Goal: Information Seeking & Learning: Learn about a topic

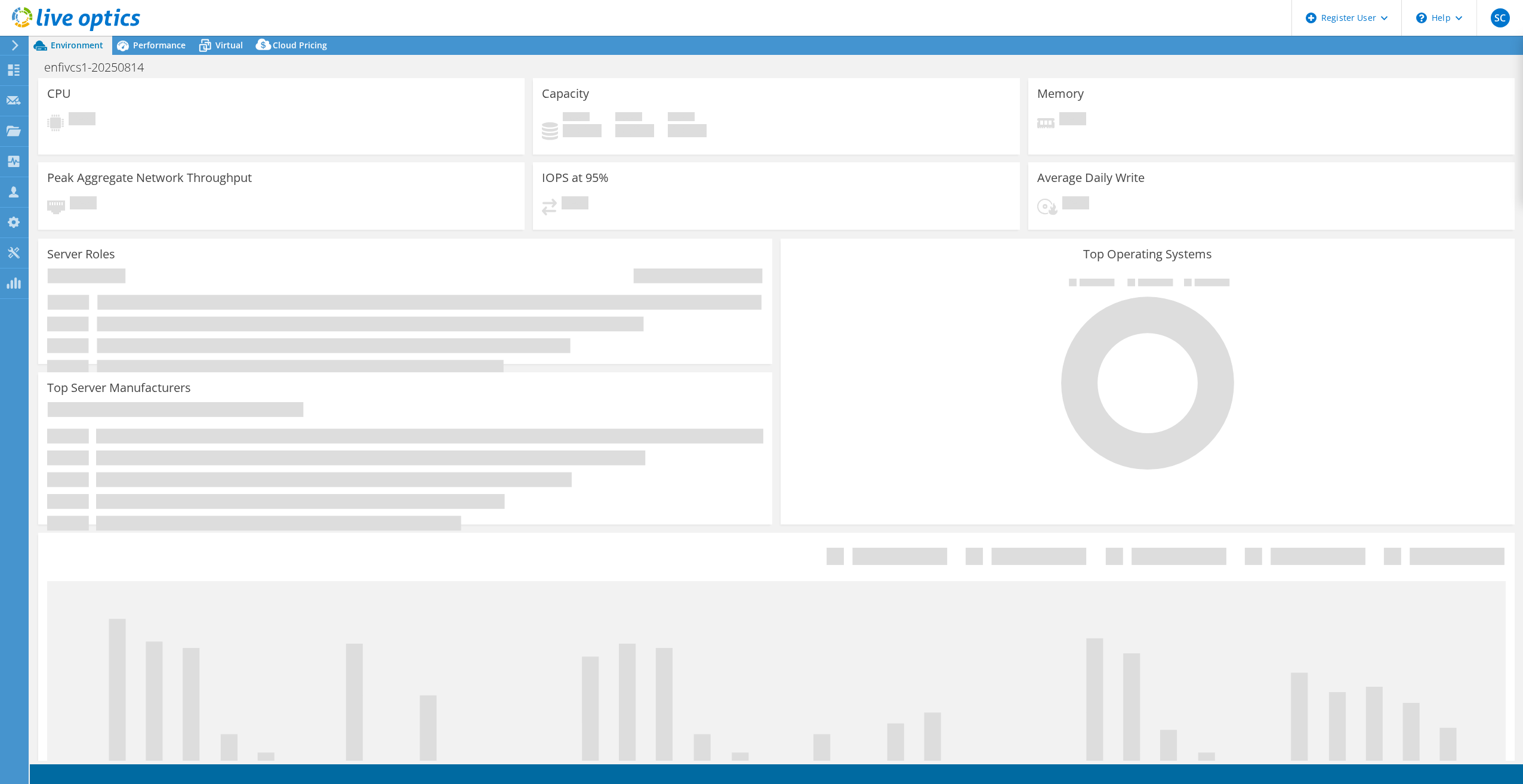
select select "USD"
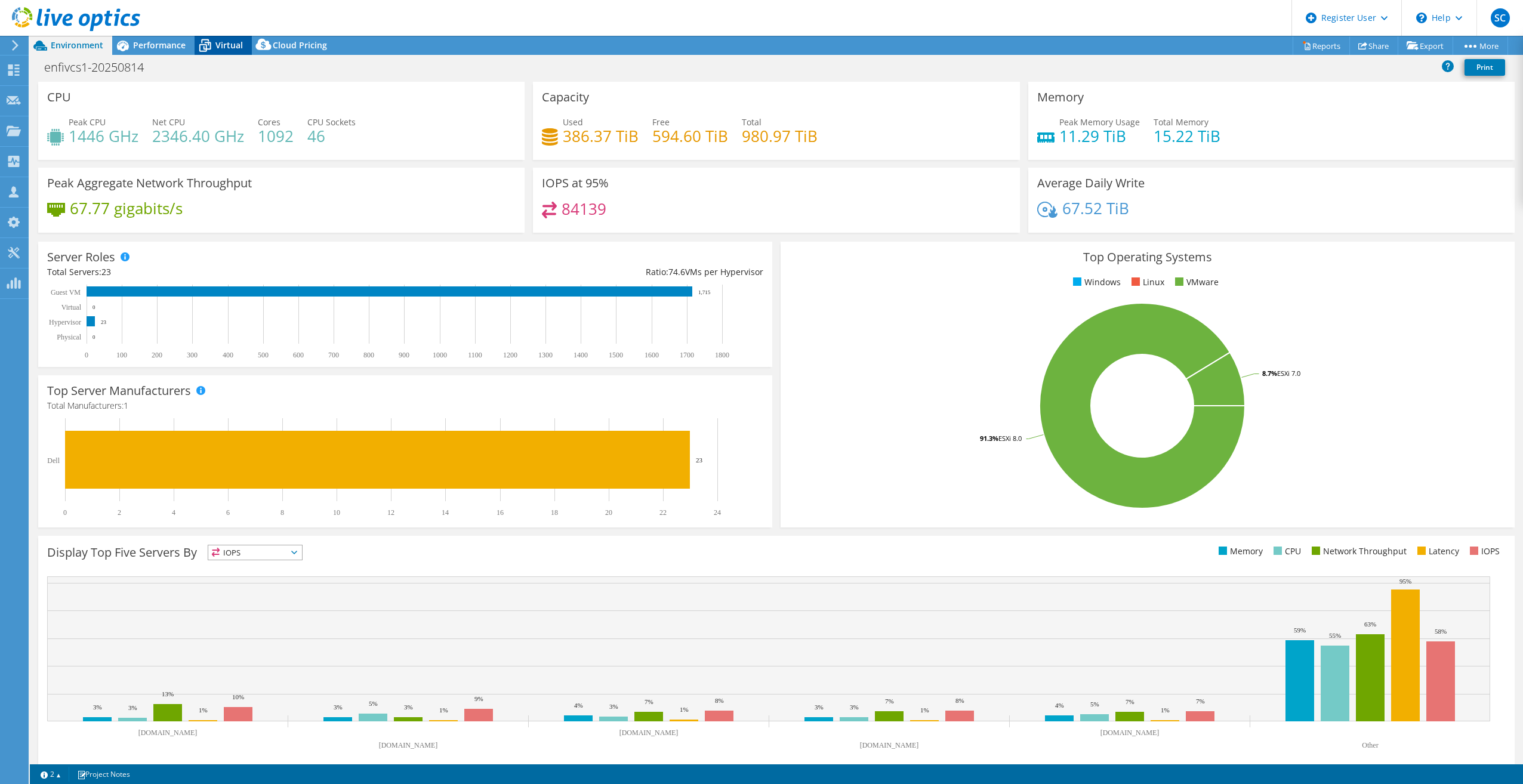
click at [218, 43] on span "Virtual" at bounding box center [229, 45] width 28 height 11
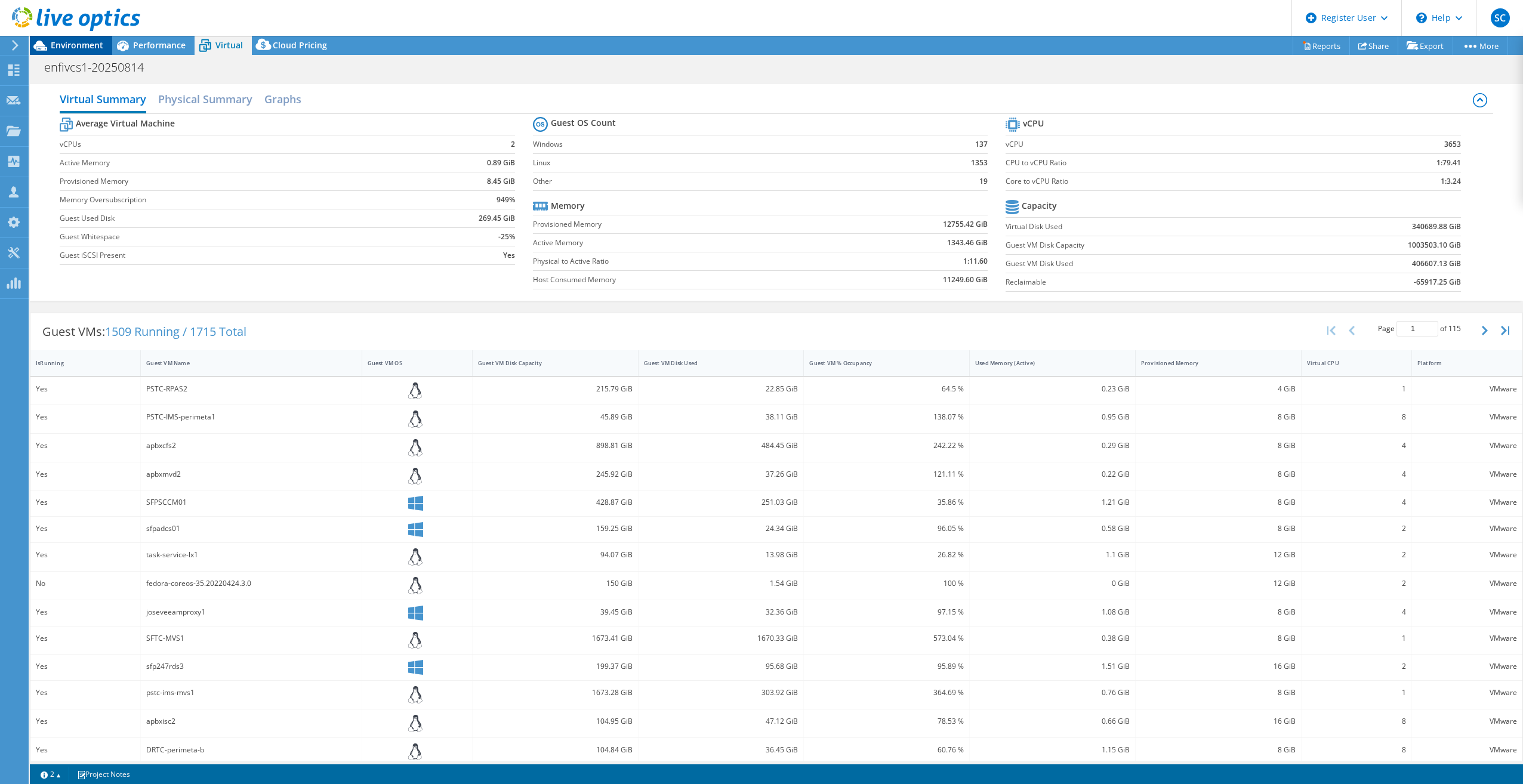
click at [80, 47] on span "Environment" at bounding box center [77, 45] width 53 height 11
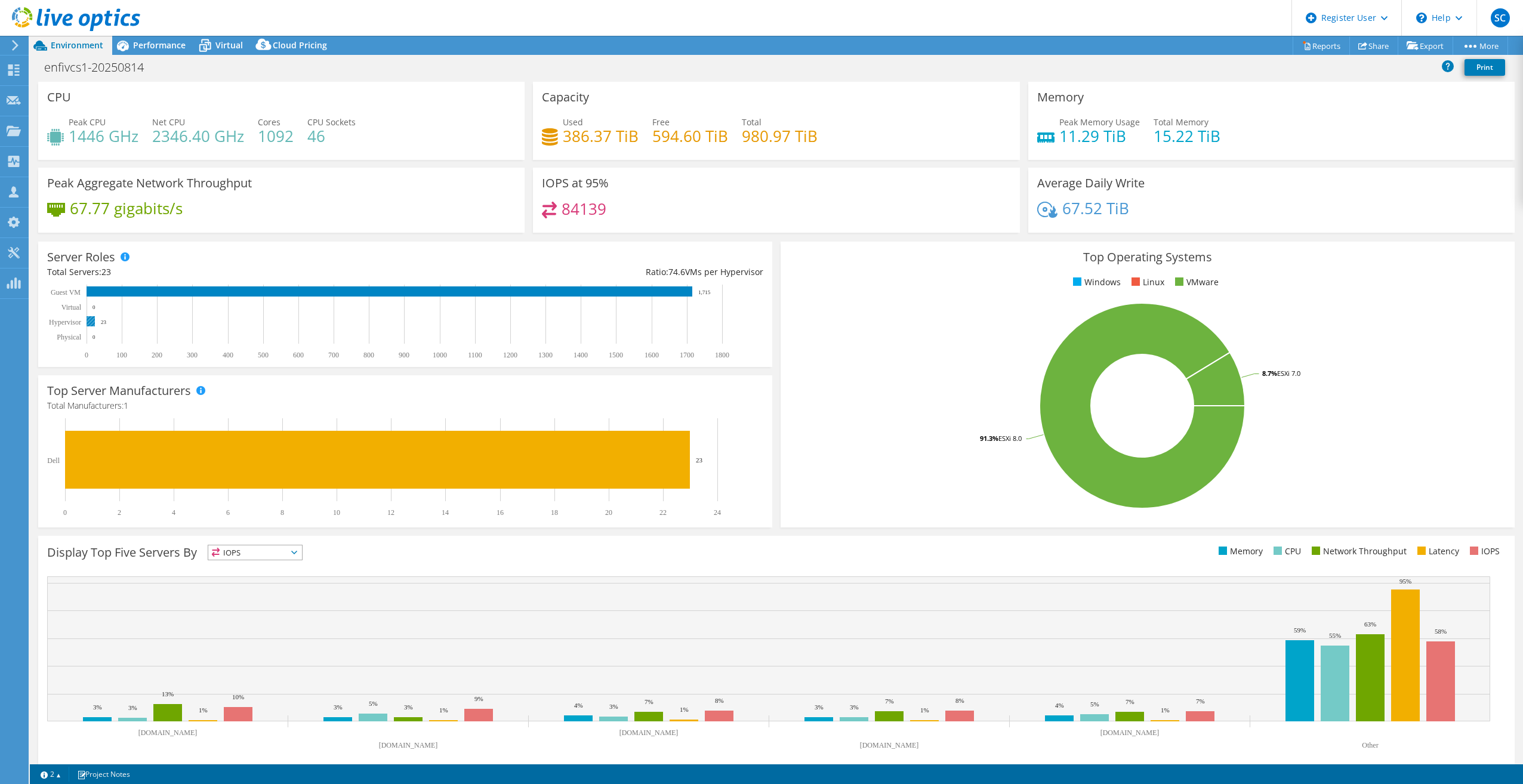
click at [93, 323] on rect at bounding box center [91, 322] width 9 height 10
drag, startPoint x: 104, startPoint y: 270, endPoint x: 128, endPoint y: 271, distance: 24.0
click at [128, 271] on div "Total Servers: 23" at bounding box center [226, 272] width 358 height 13
click at [196, 273] on div "Total Servers: 23" at bounding box center [226, 272] width 358 height 13
drag, startPoint x: 565, startPoint y: 209, endPoint x: 605, endPoint y: 209, distance: 40.0
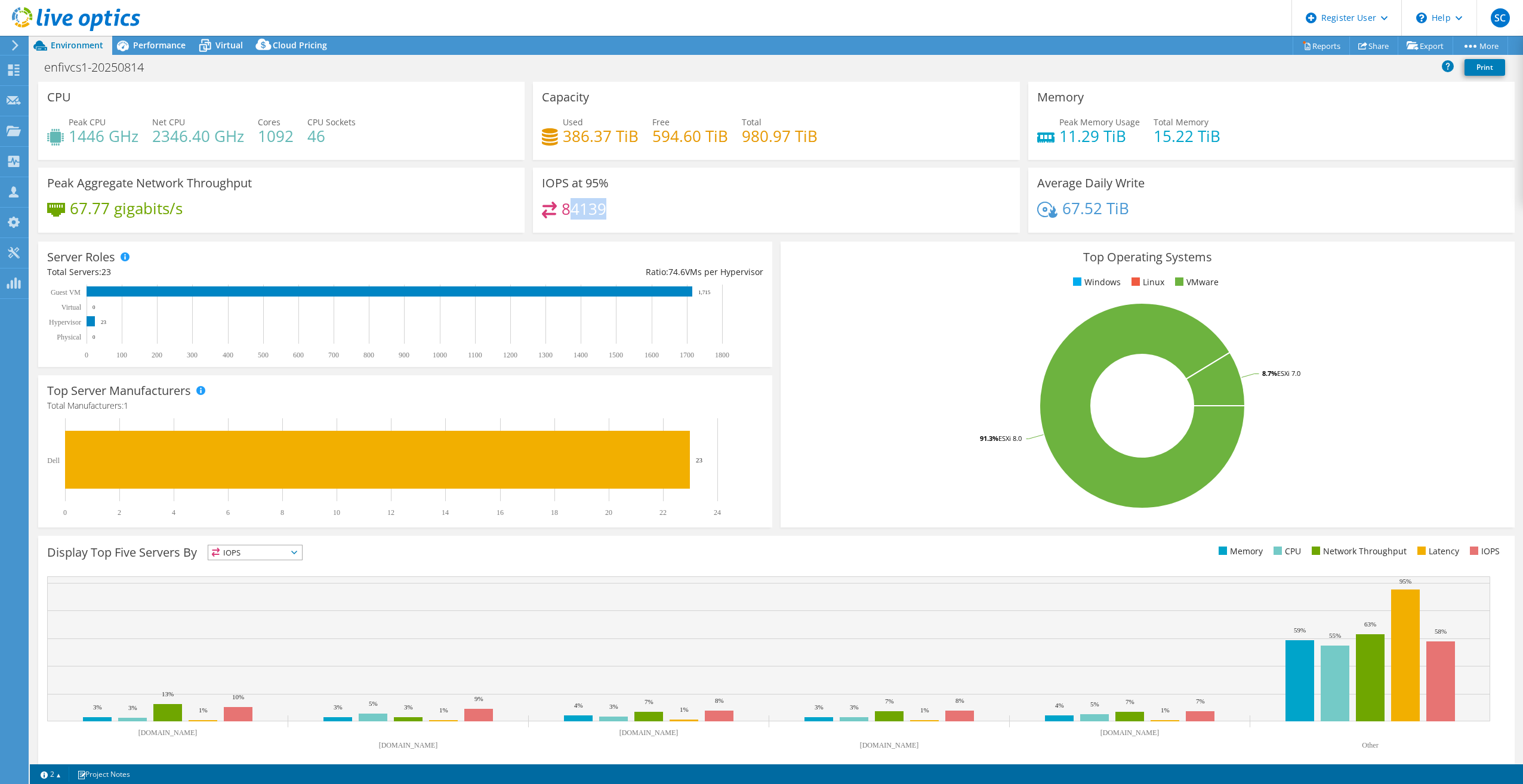
click at [605, 209] on div "84139" at bounding box center [775, 215] width 468 height 26
click at [601, 209] on h4 "84139" at bounding box center [584, 209] width 45 height 13
drag, startPoint x: 561, startPoint y: 207, endPoint x: 611, endPoint y: 209, distance: 50.0
click at [611, 209] on div "84139" at bounding box center [775, 215] width 468 height 26
click at [267, 40] on icon at bounding box center [264, 48] width 24 height 24
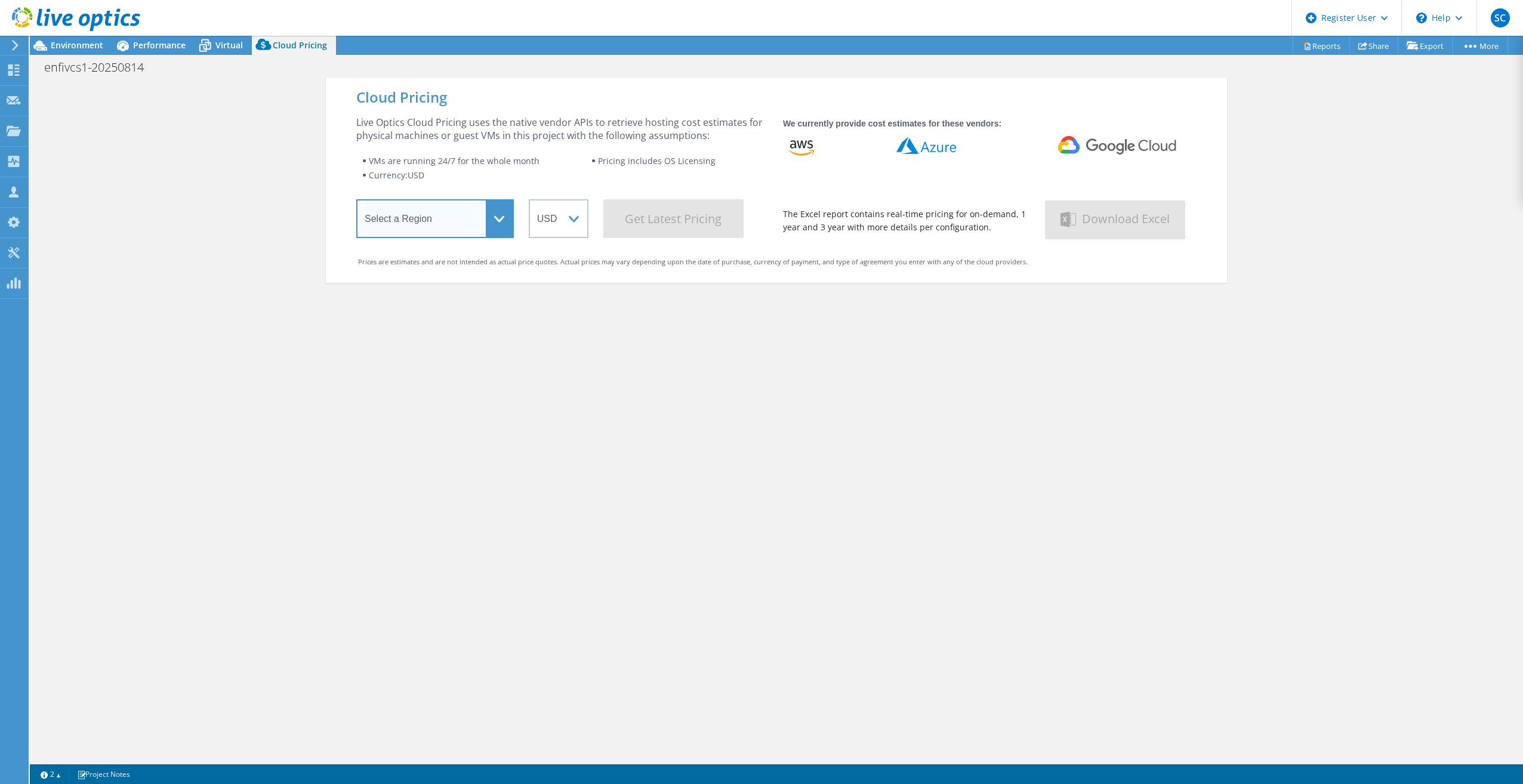
click at [435, 228] on select "Select a Region [GEOGRAPHIC_DATA] ([GEOGRAPHIC_DATA]) [GEOGRAPHIC_DATA] ([GEOGR…" at bounding box center [435, 218] width 157 height 39
select select "EULondon"
click at [357, 202] on select "Select a Region [GEOGRAPHIC_DATA] ([GEOGRAPHIC_DATA]) [GEOGRAPHIC_DATA] ([GEOGR…" at bounding box center [435, 218] width 157 height 39
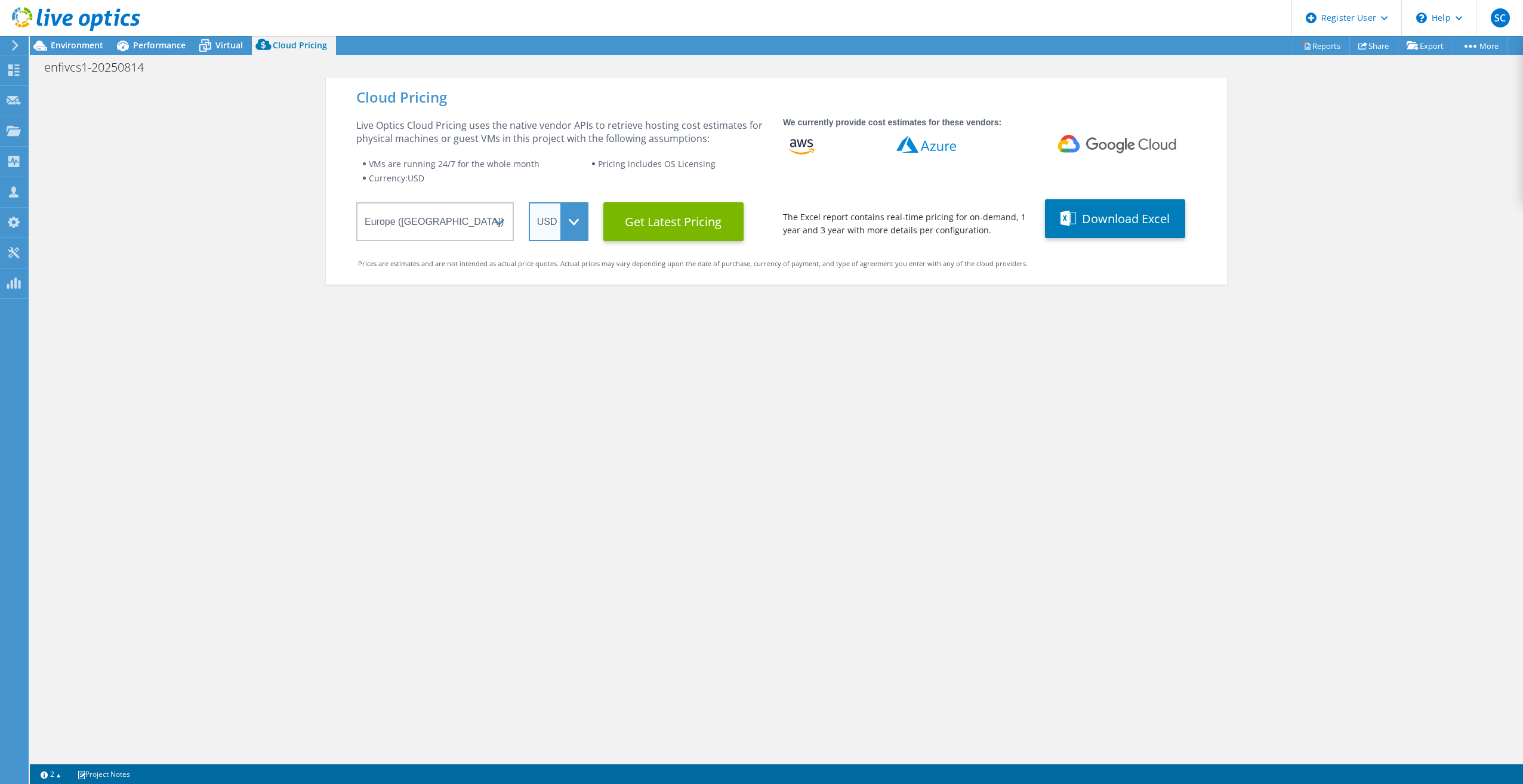
click at [559, 228] on select "ARS AUD BRL CAD CHF CLP CNY DKK EUR GBP HKD HUF INR JPY MXN MYR NOK NZD PEN SEK…" at bounding box center [558, 222] width 60 height 39
click at [529, 202] on select "ARS AUD BRL CAD CHF CLP CNY DKK EUR GBP HKD HUF INR JPY MXN MYR NOK NZD PEN SEK…" at bounding box center [558, 222] width 60 height 39
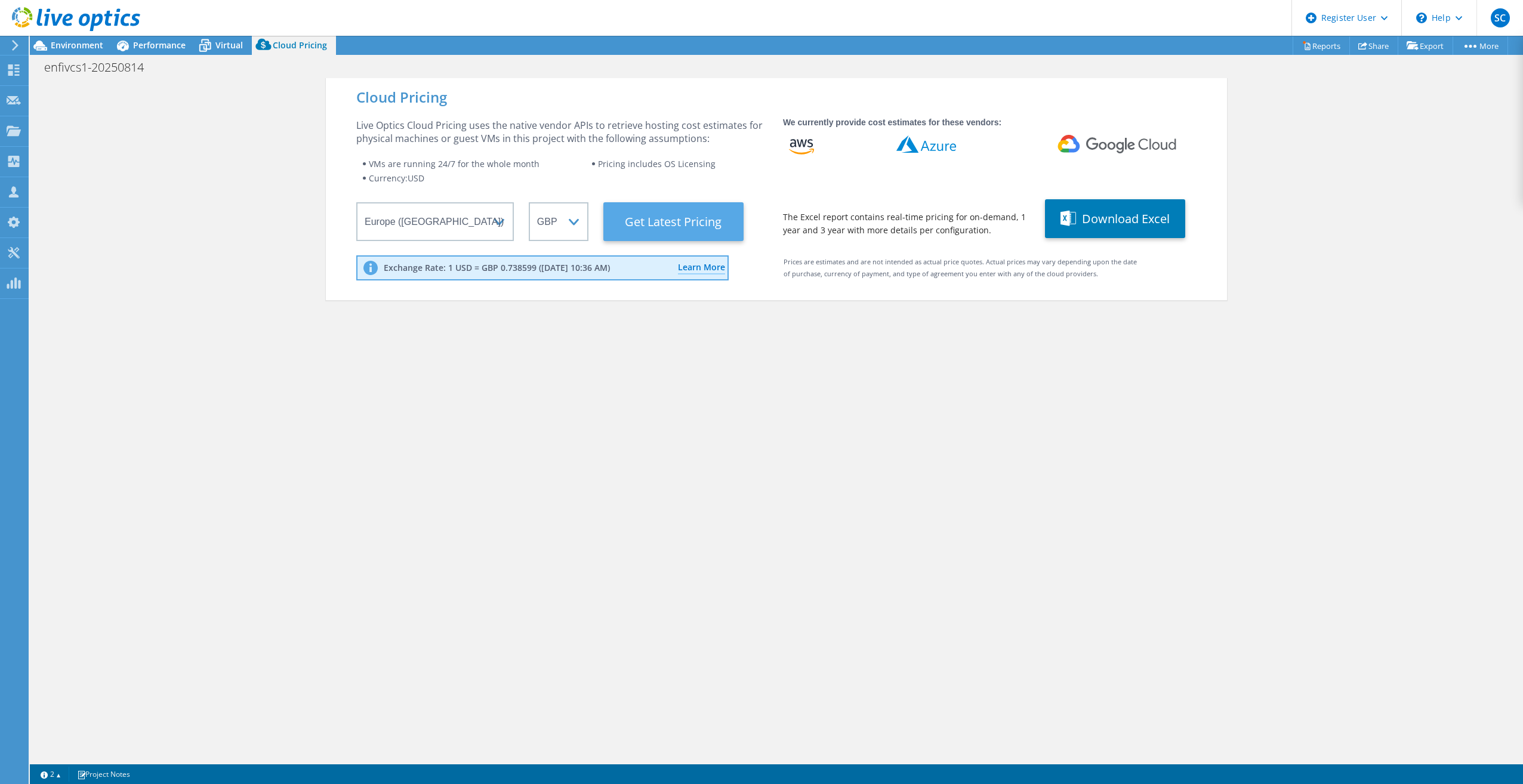
click at [640, 230] on Latest "Get Latest Pricing" at bounding box center [673, 222] width 140 height 39
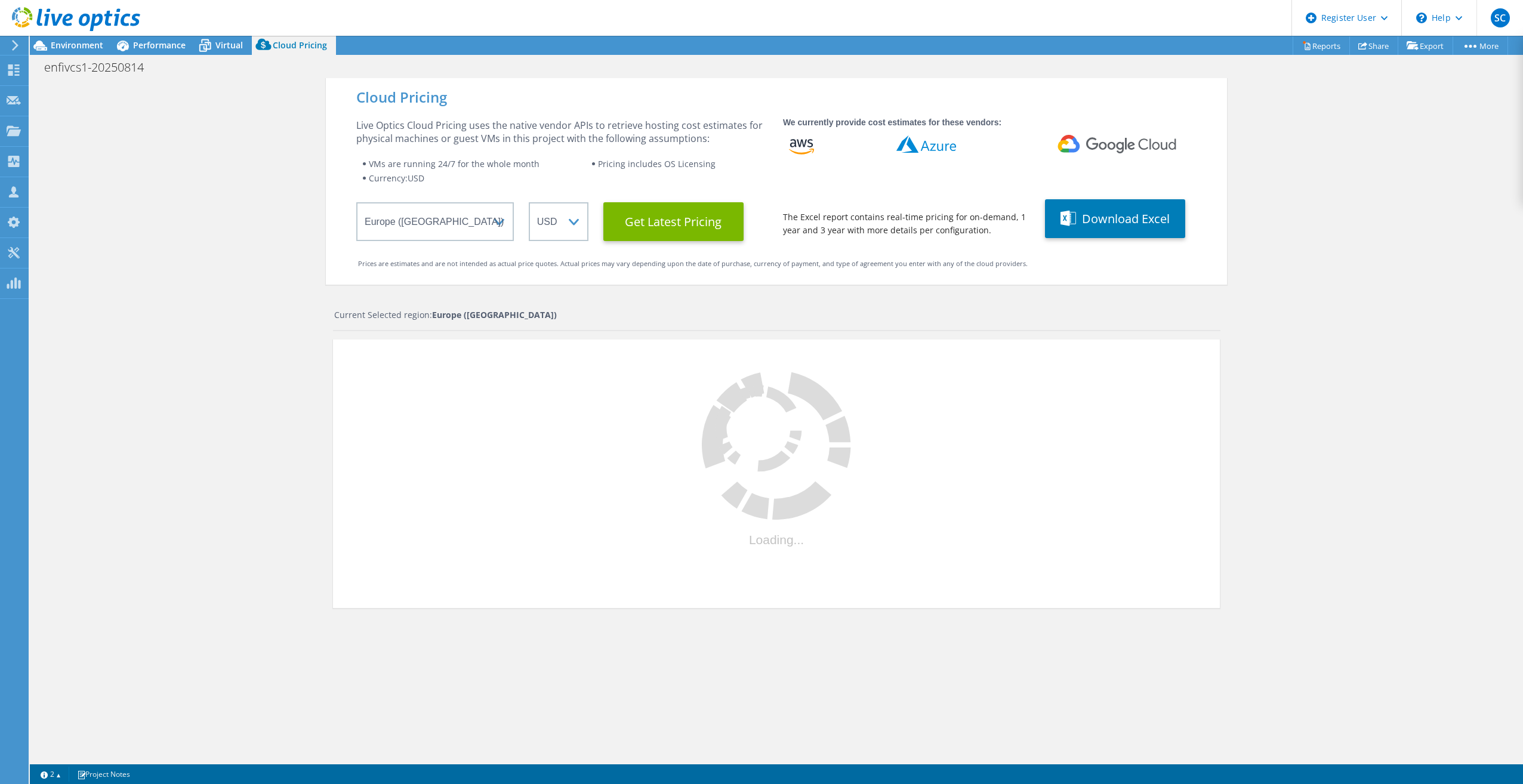
select select "GBP"
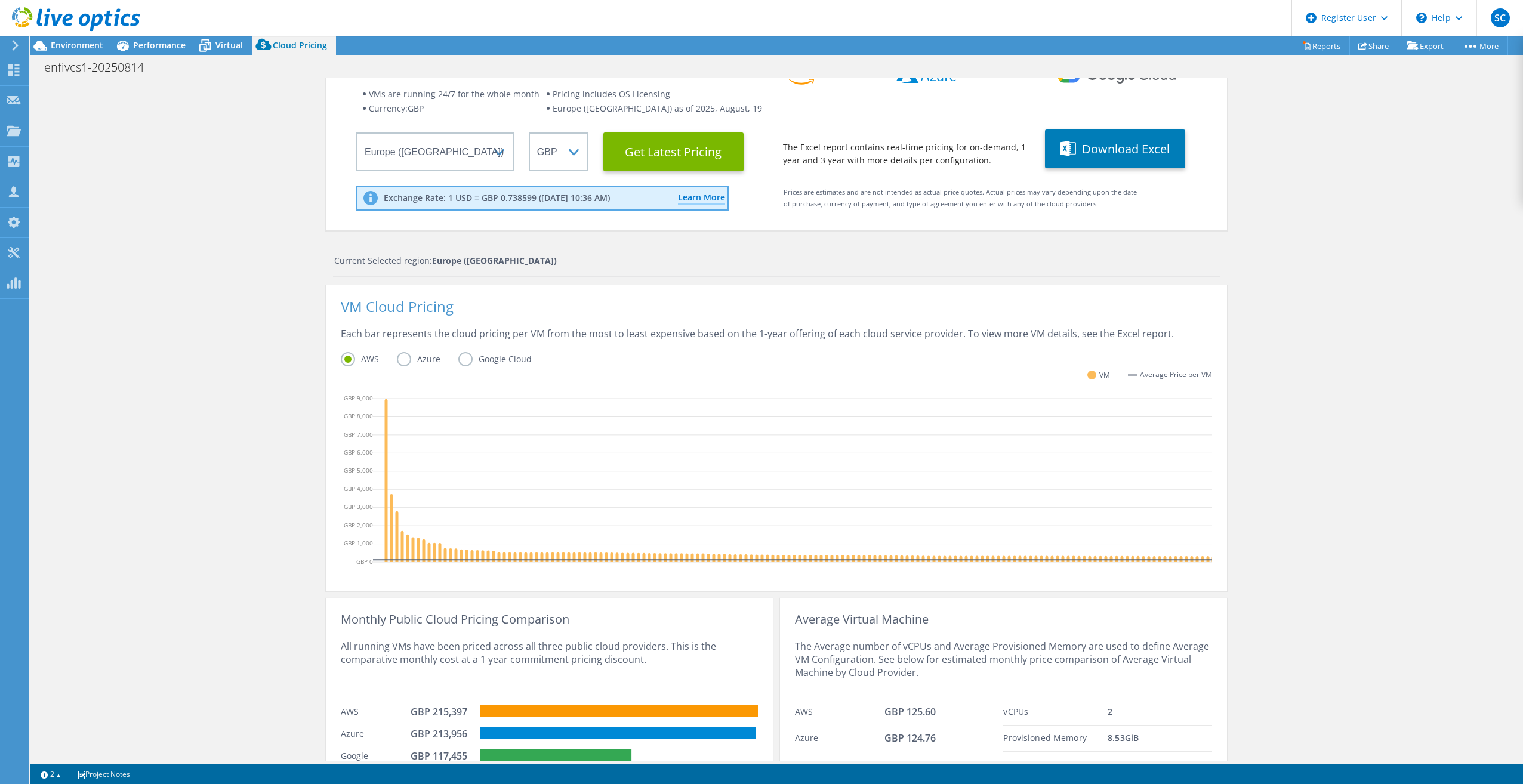
scroll to position [139, 0]
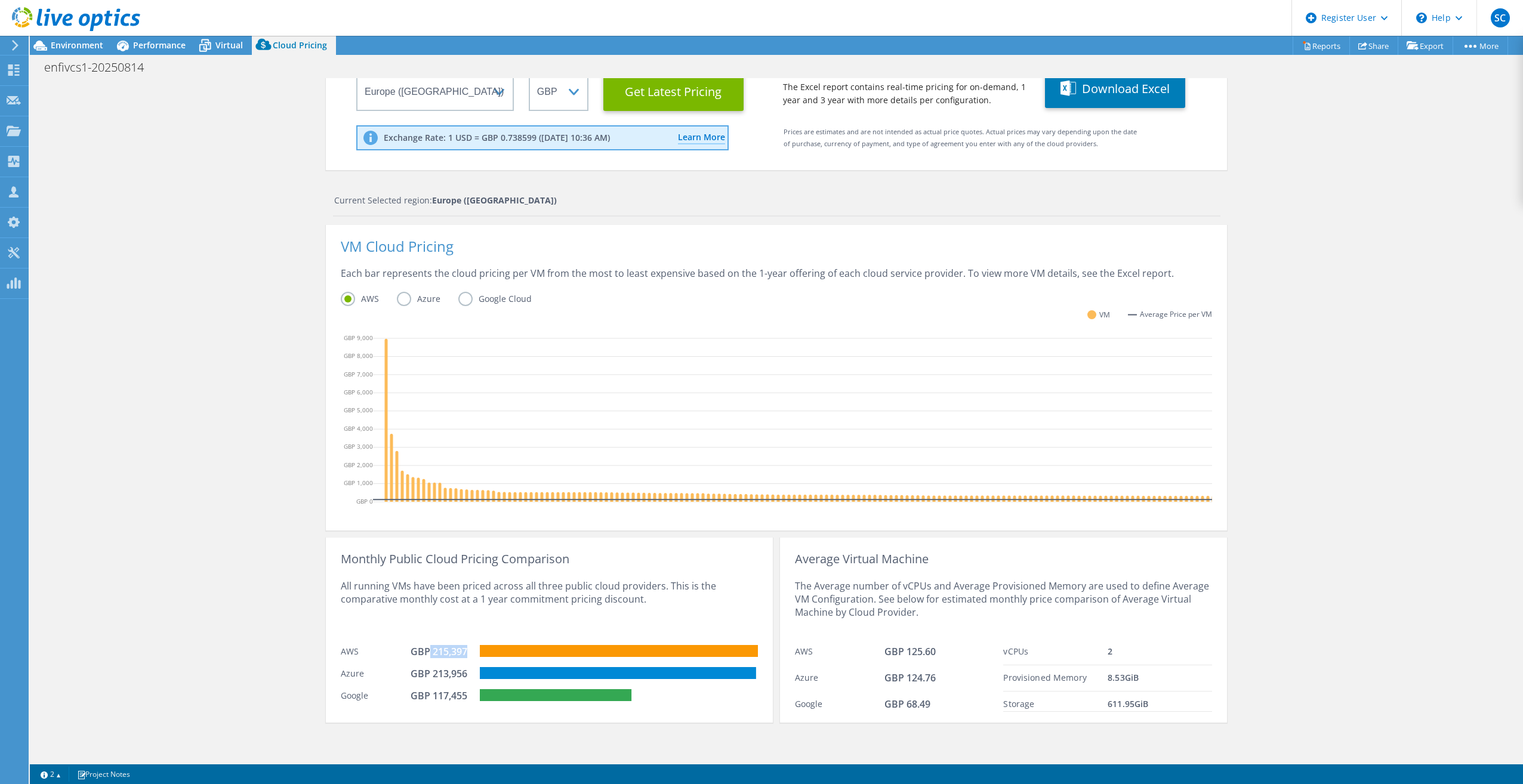
drag, startPoint x: 425, startPoint y: 653, endPoint x: 463, endPoint y: 653, distance: 38.0
click at [463, 653] on div "GBP 215,397" at bounding box center [440, 652] width 60 height 13
click at [405, 292] on label "Azure" at bounding box center [427, 299] width 61 height 15
click at [0, 0] on input "Azure" at bounding box center [0, 0] width 0 height 0
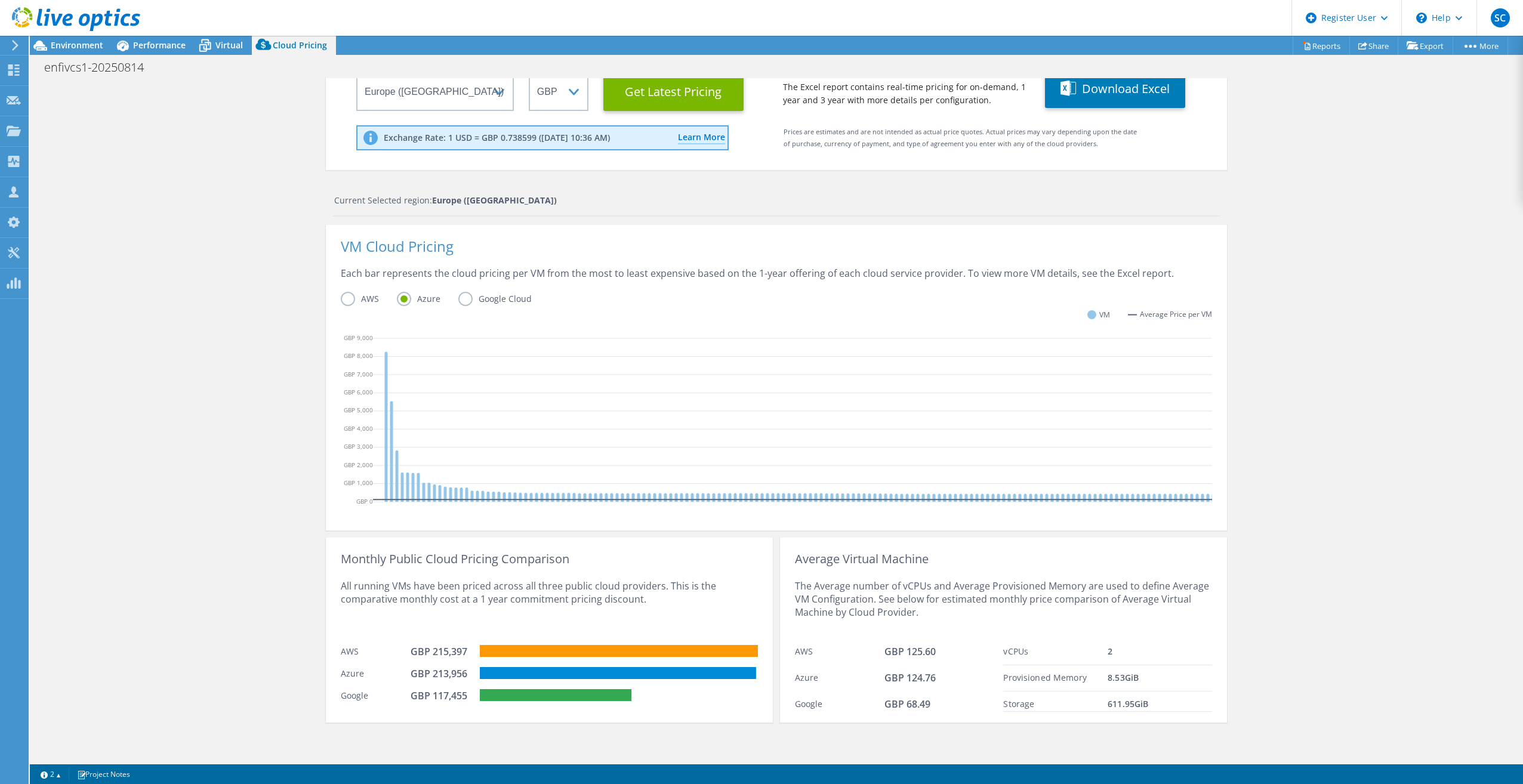
click at [341, 292] on label "AWS" at bounding box center [369, 299] width 56 height 15
click at [0, 0] on input "AWS" at bounding box center [0, 0] width 0 height 0
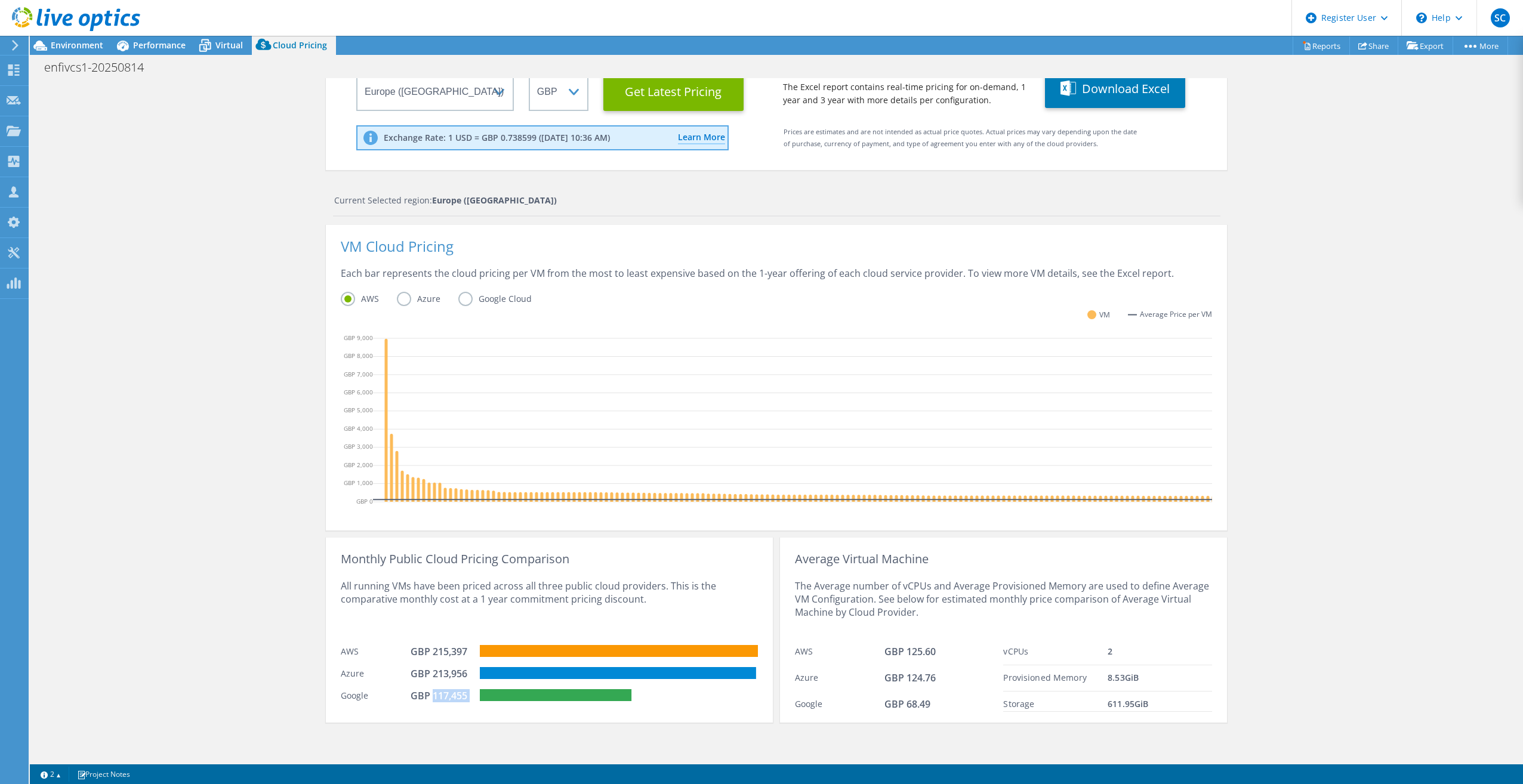
drag, startPoint x: 427, startPoint y: 694, endPoint x: 476, endPoint y: 698, distance: 49.2
click at [476, 698] on div "Google GBP 117,455" at bounding box center [549, 695] width 417 height 22
click at [781, 640] on div "Average Virtual Machine The Average number of vCPUs and Average Provisioned Mem…" at bounding box center [1004, 631] width 447 height 185
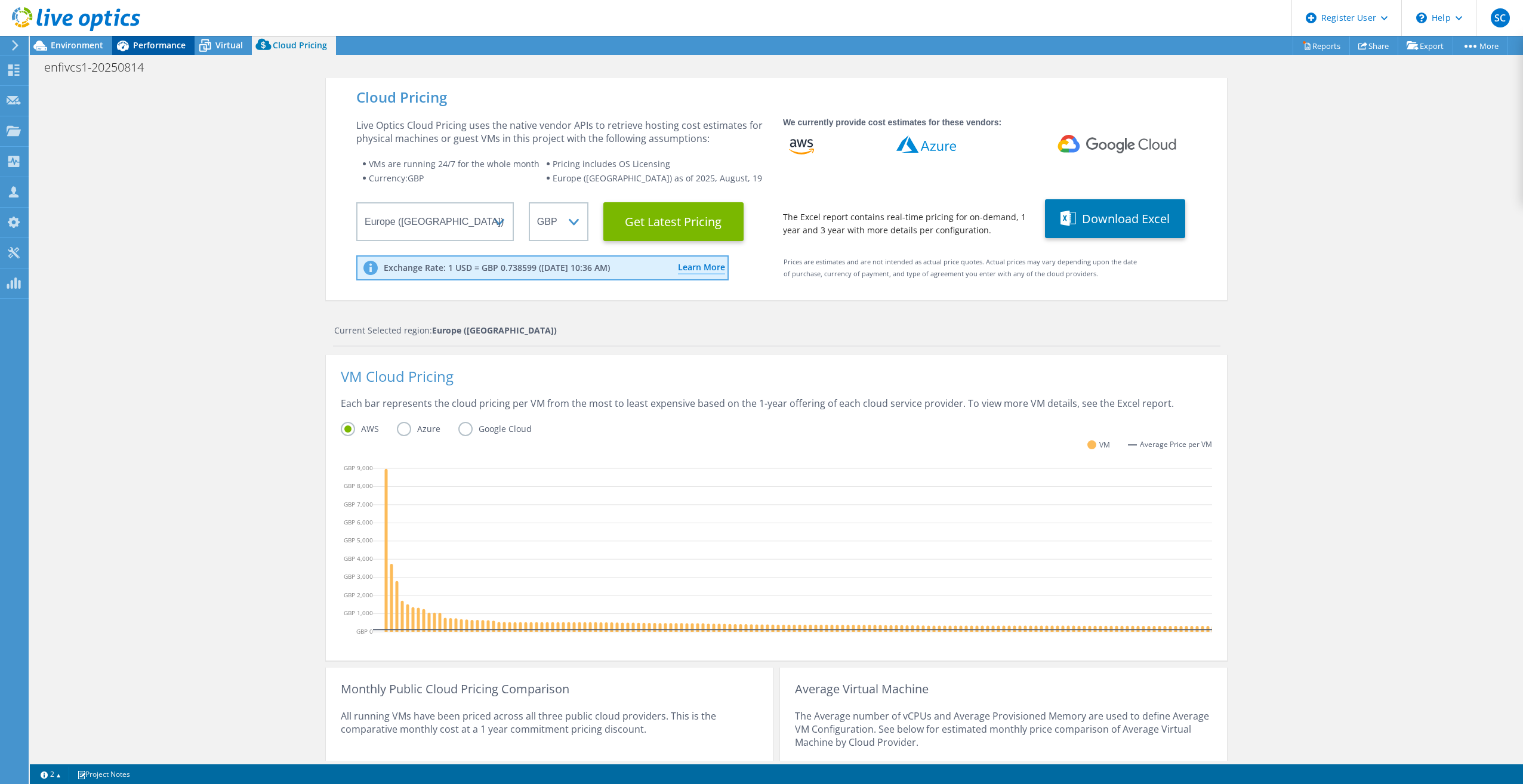
click at [144, 41] on span "Performance" at bounding box center [159, 45] width 53 height 11
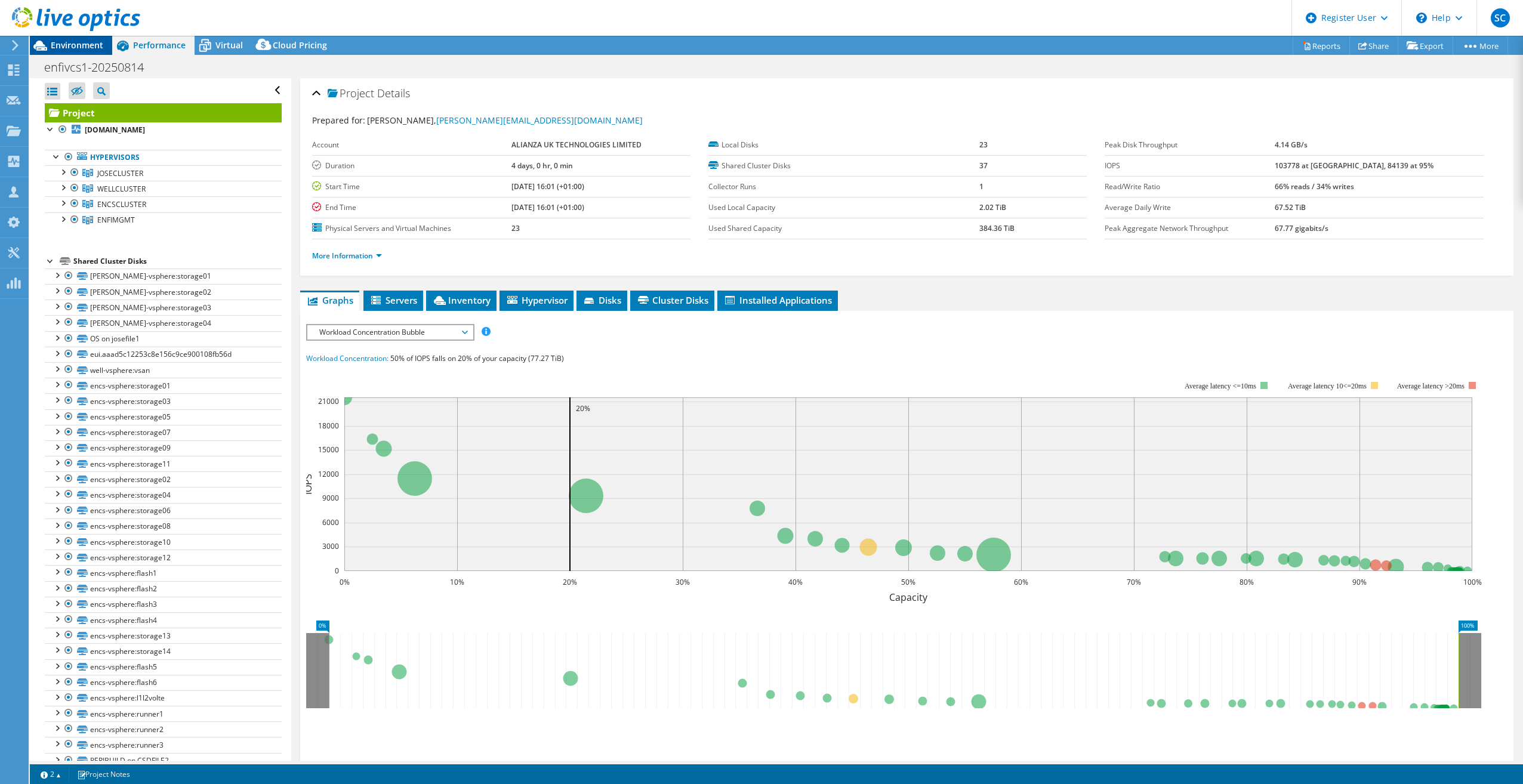
click at [75, 48] on span "Environment" at bounding box center [77, 45] width 53 height 11
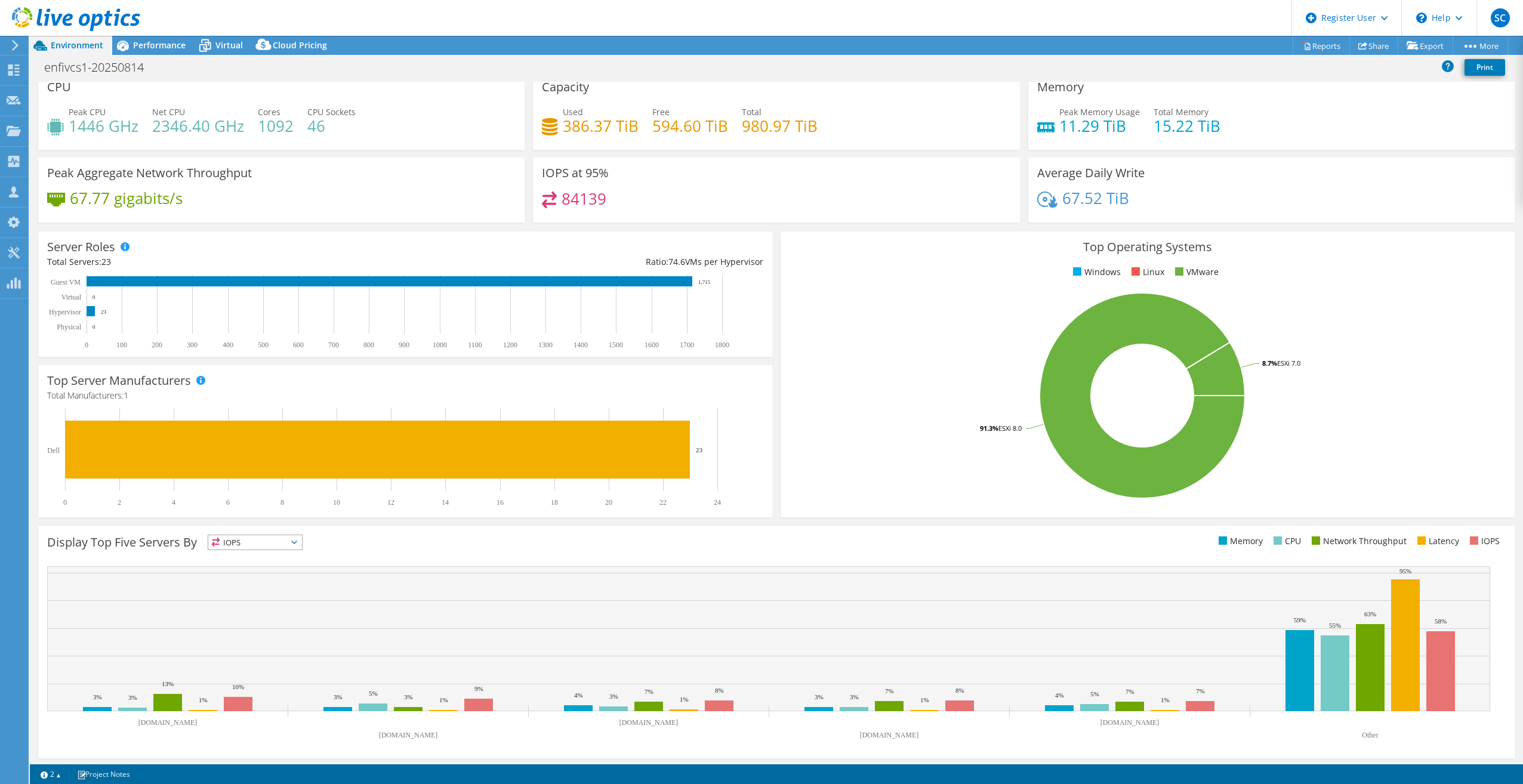
scroll to position [12, 0]
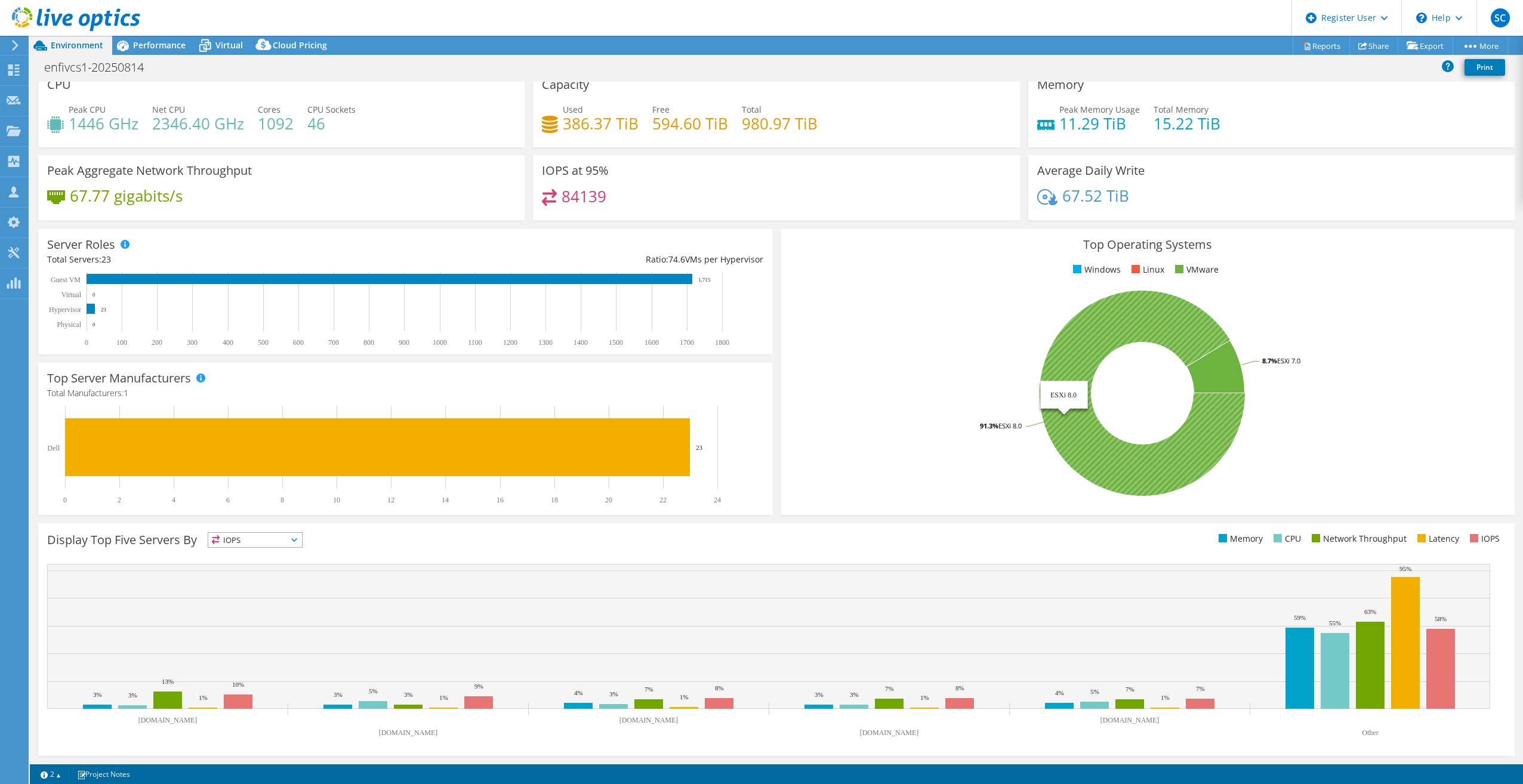
click at [1223, 427] on icon at bounding box center [1142, 393] width 205 height 205
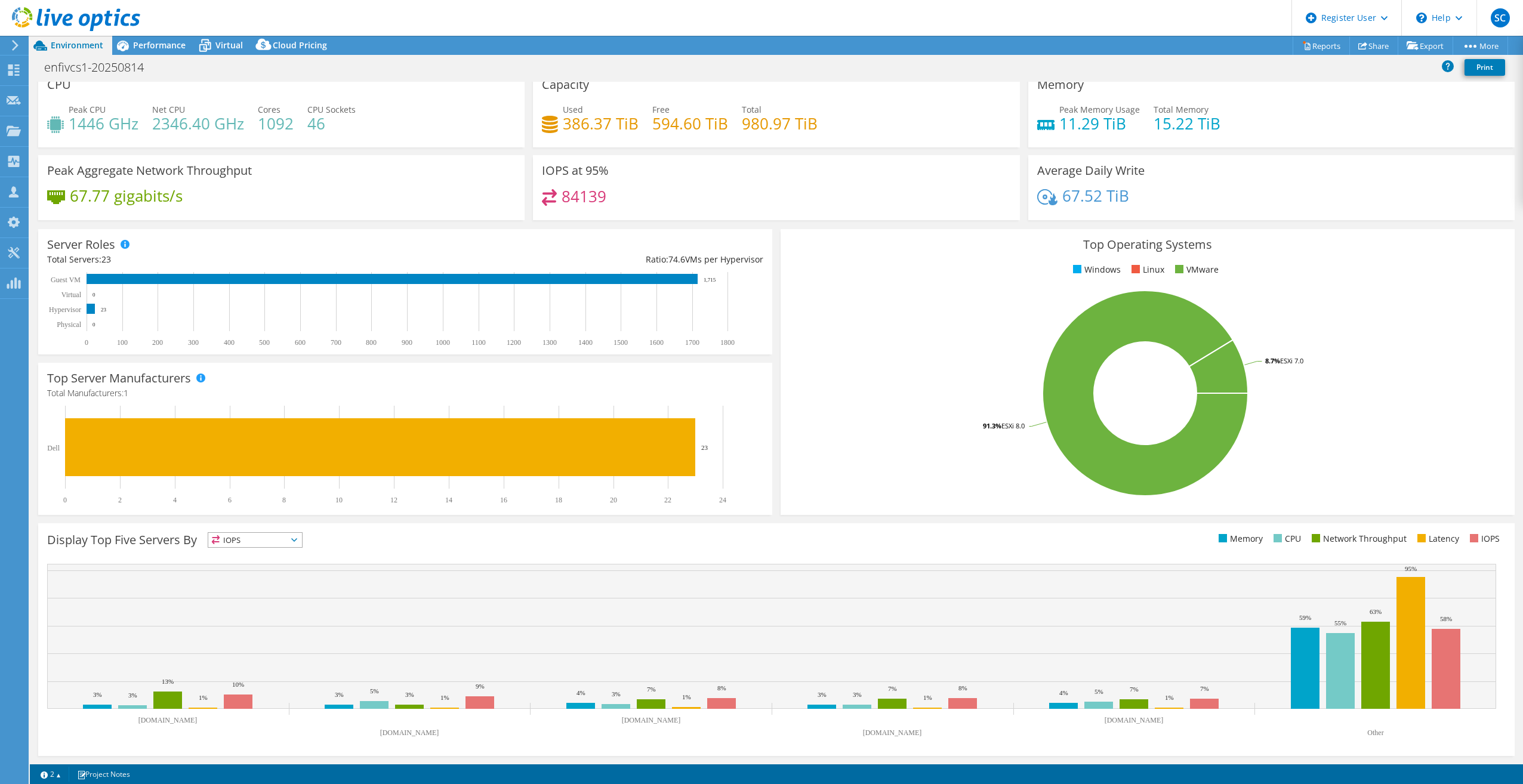
scroll to position [0, 0]
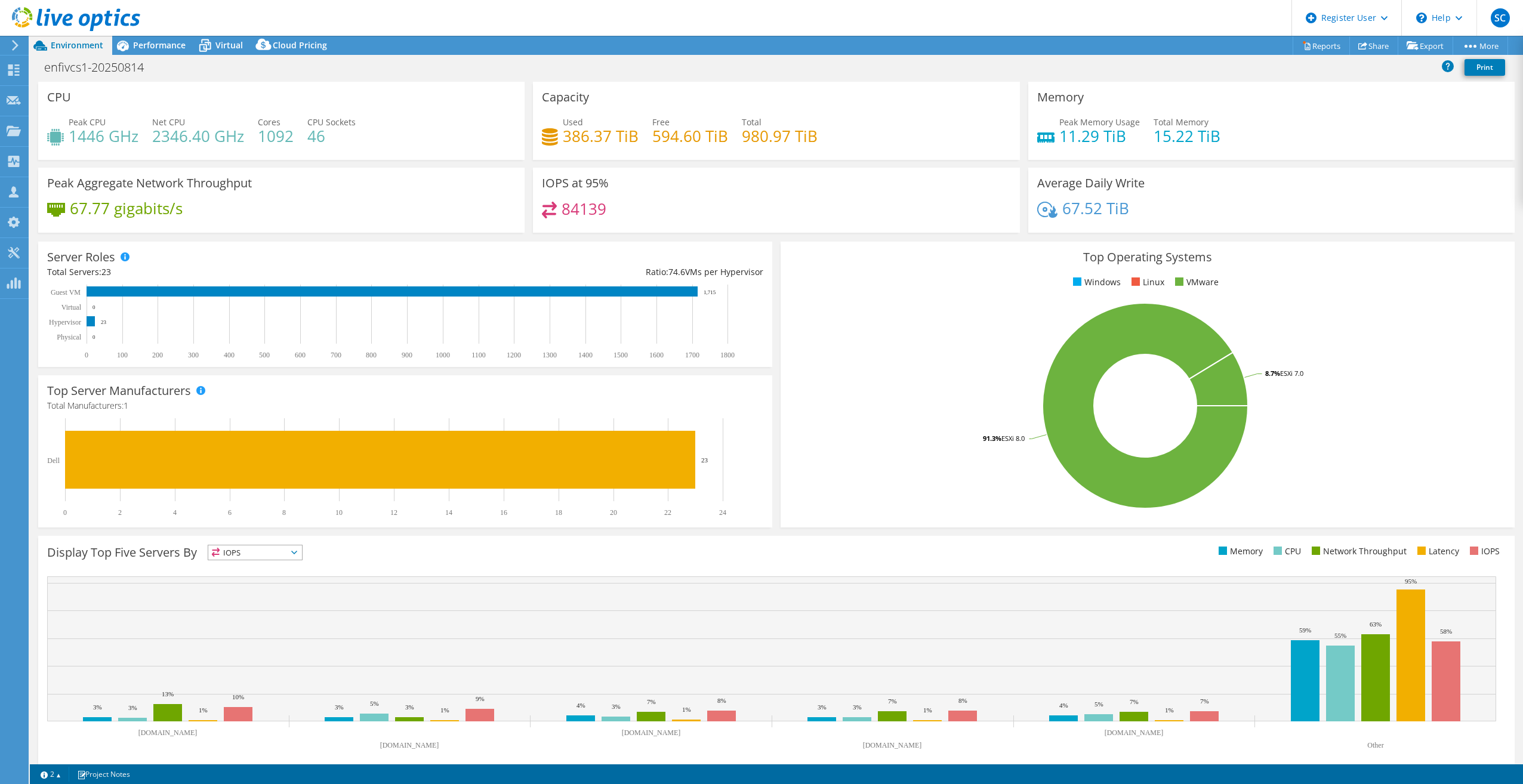
click at [265, 553] on span "IOPS" at bounding box center [255, 552] width 93 height 15
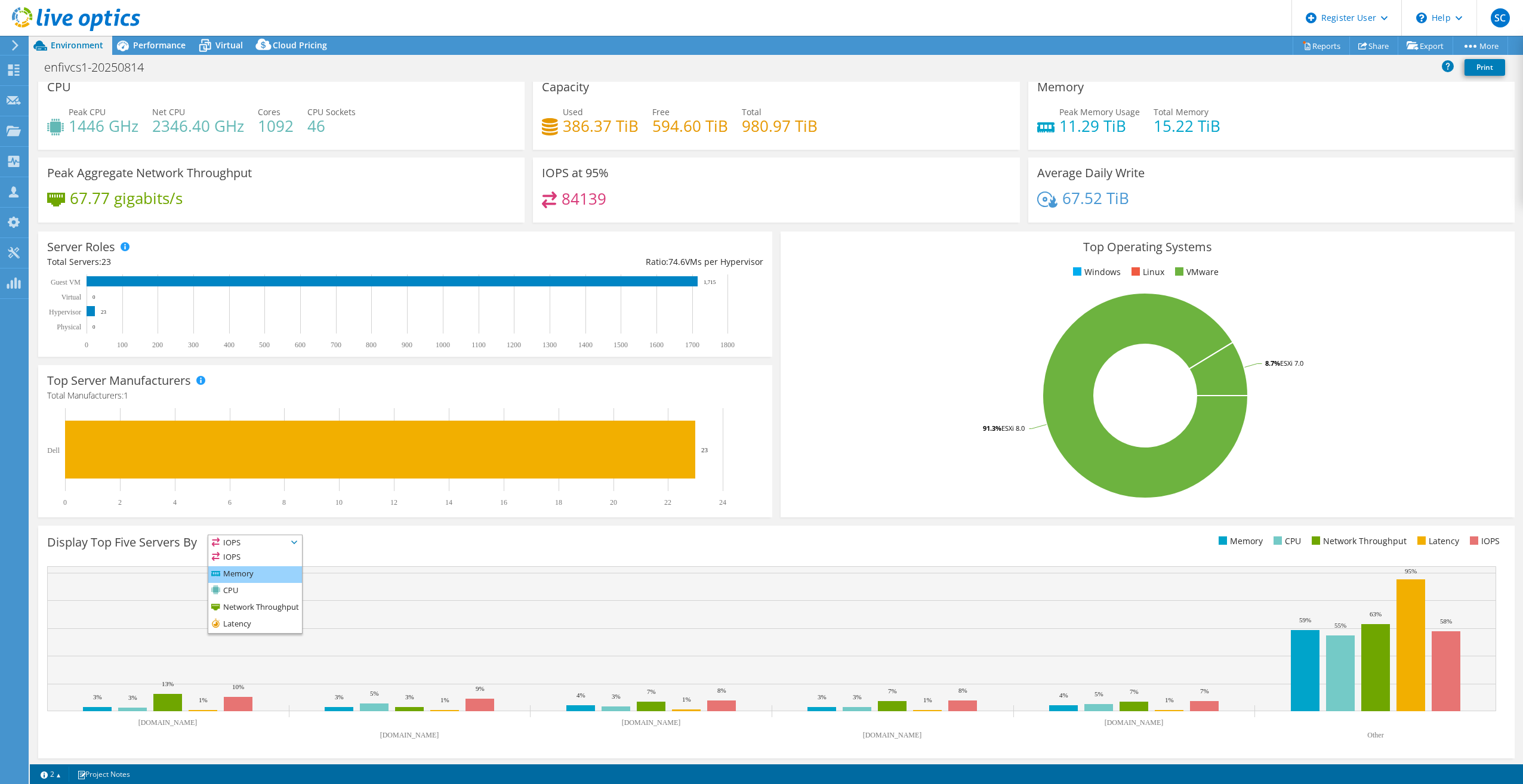
scroll to position [12, 0]
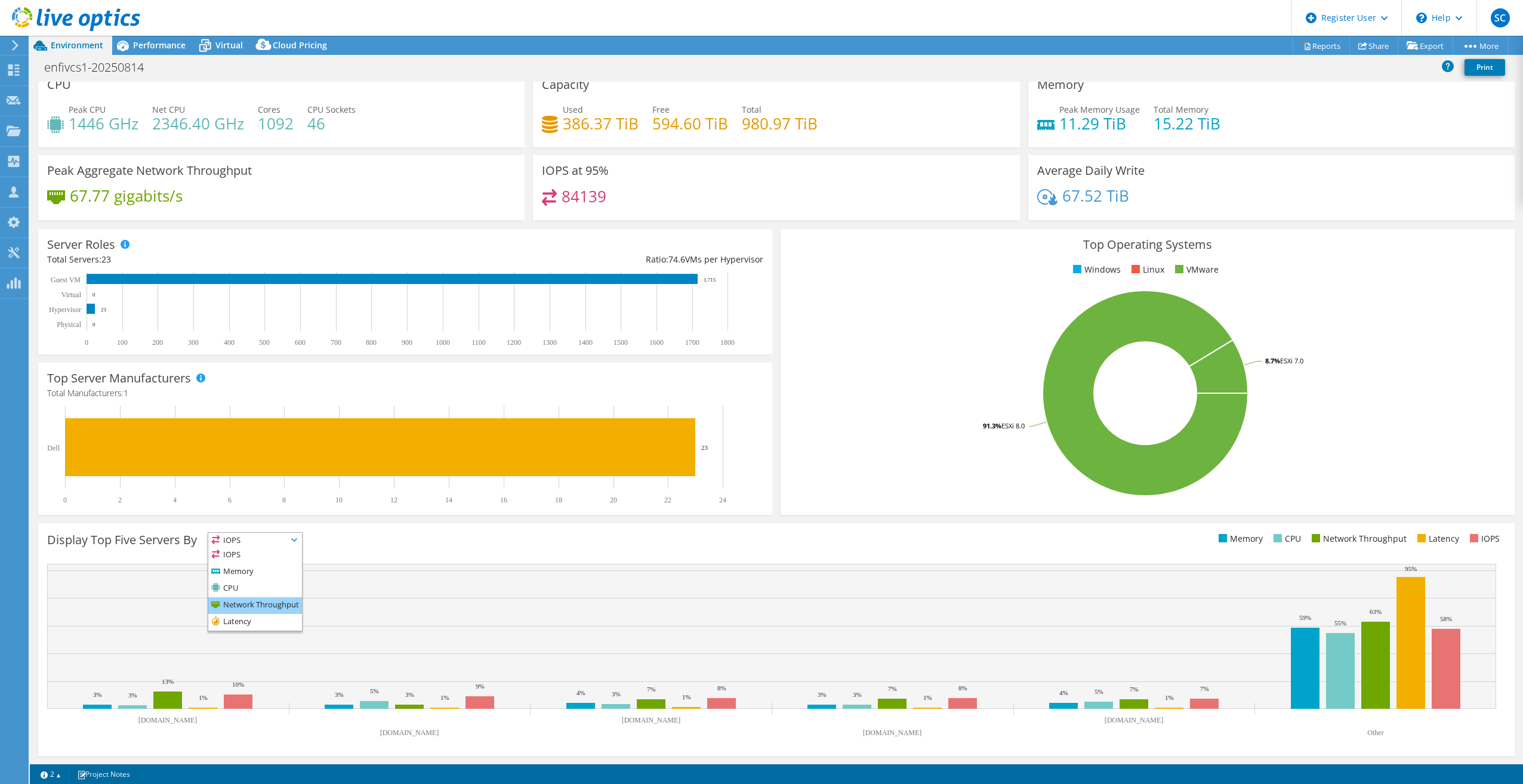
click at [264, 602] on li "Network Throughput" at bounding box center [255, 605] width 93 height 16
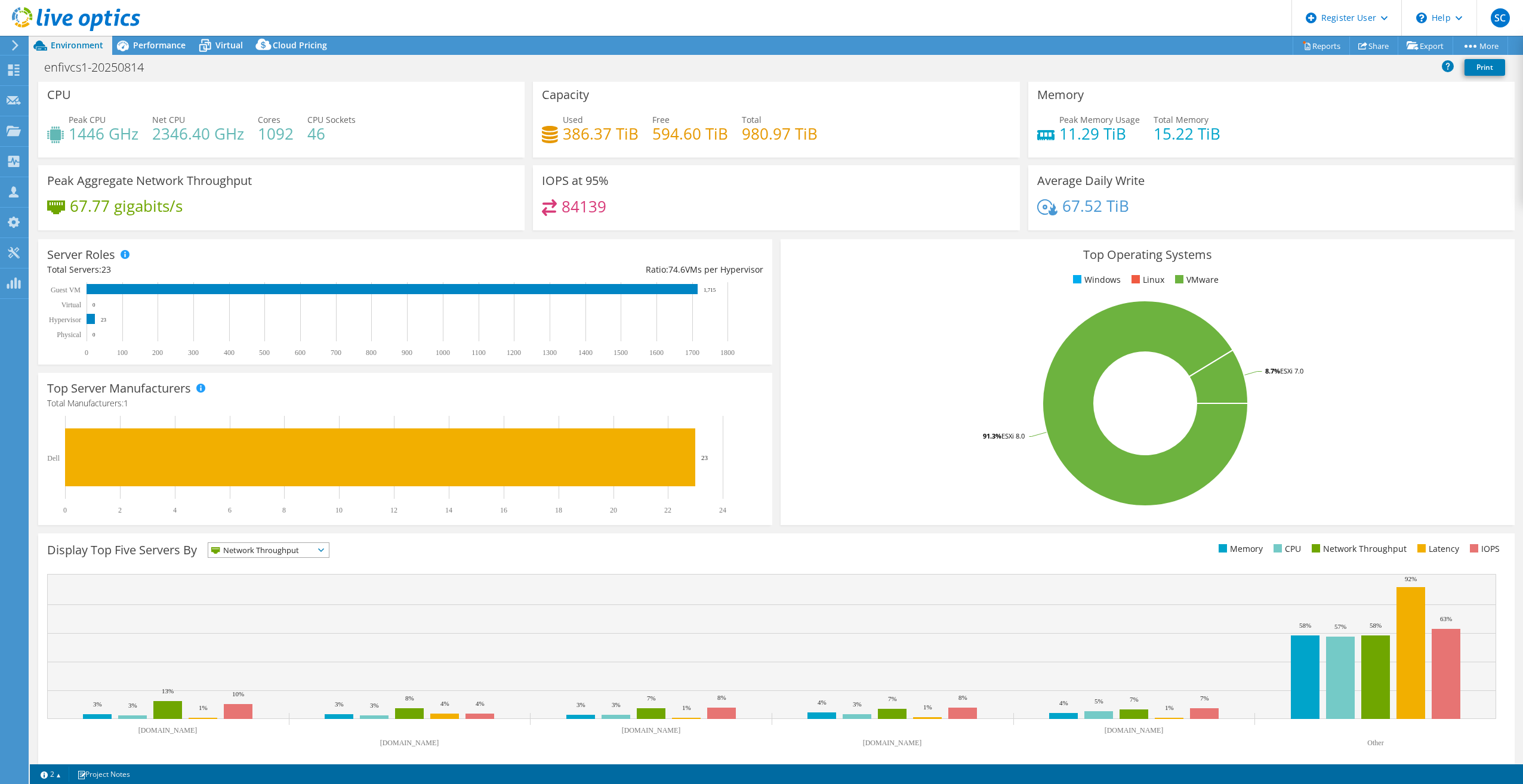
scroll to position [0, 0]
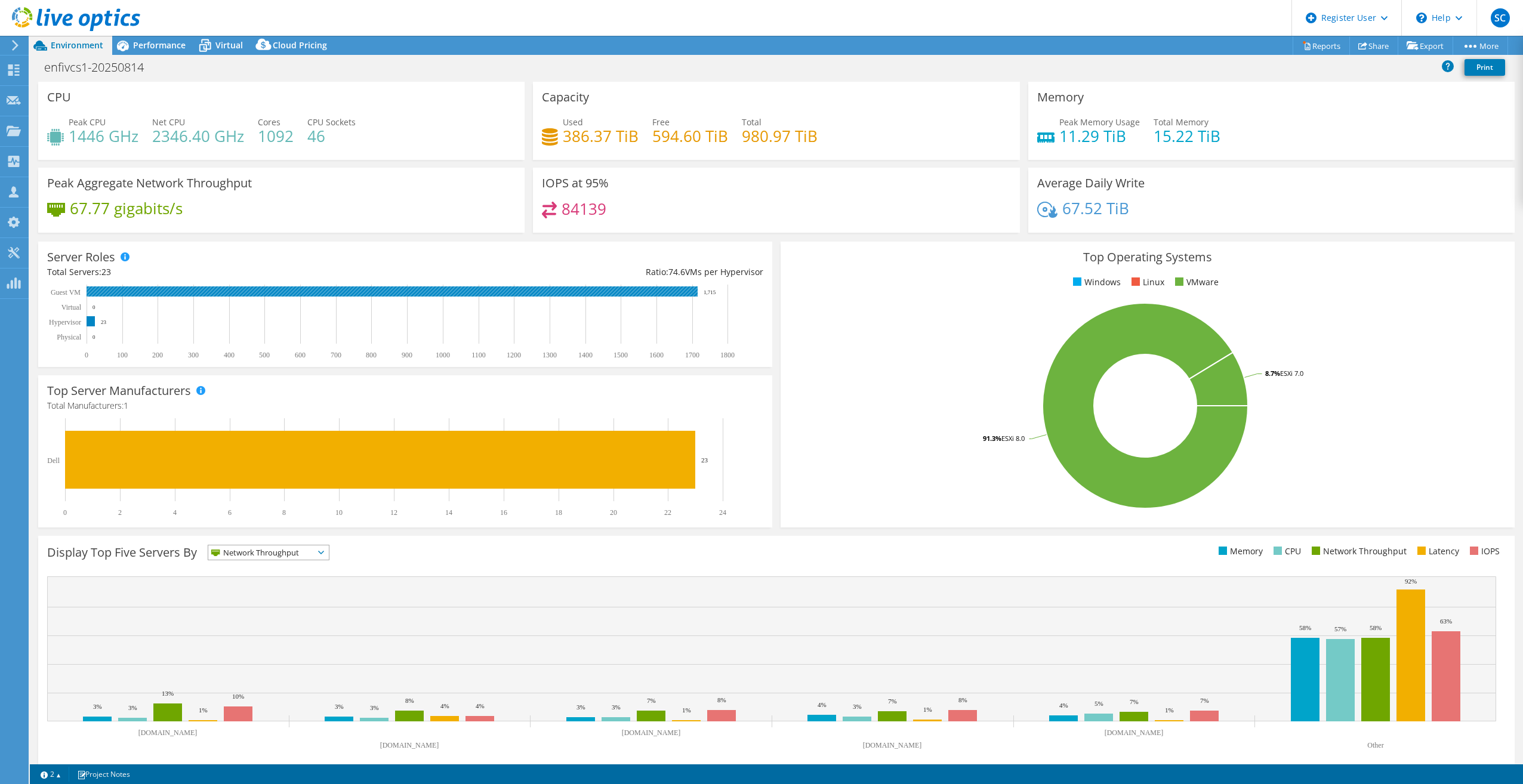
click at [590, 293] on rect at bounding box center [392, 292] width 611 height 10
click at [1073, 281] on span at bounding box center [1077, 282] width 9 height 9
click at [145, 42] on span "Performance" at bounding box center [159, 45] width 53 height 11
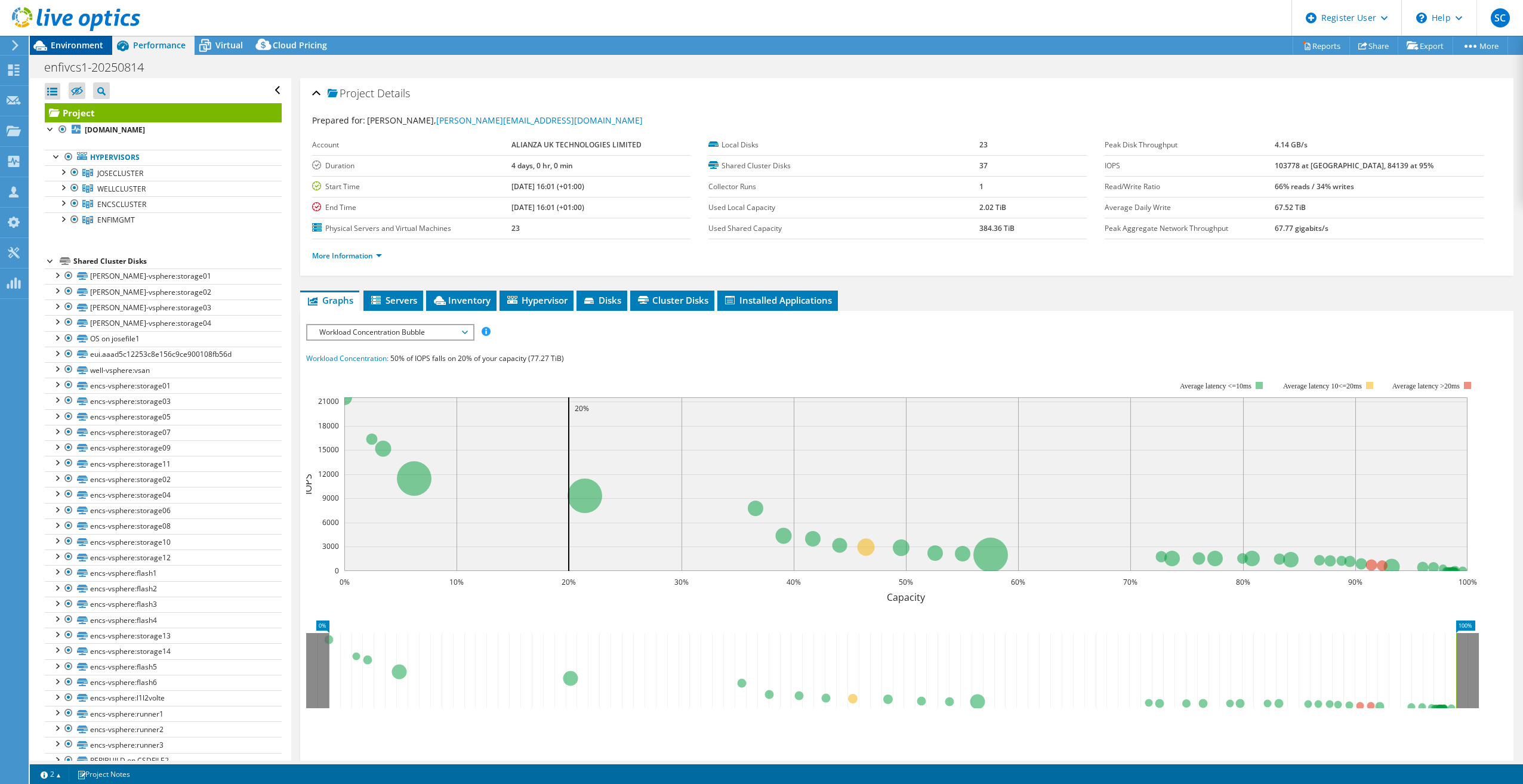
click at [86, 43] on span "Environment" at bounding box center [77, 45] width 53 height 11
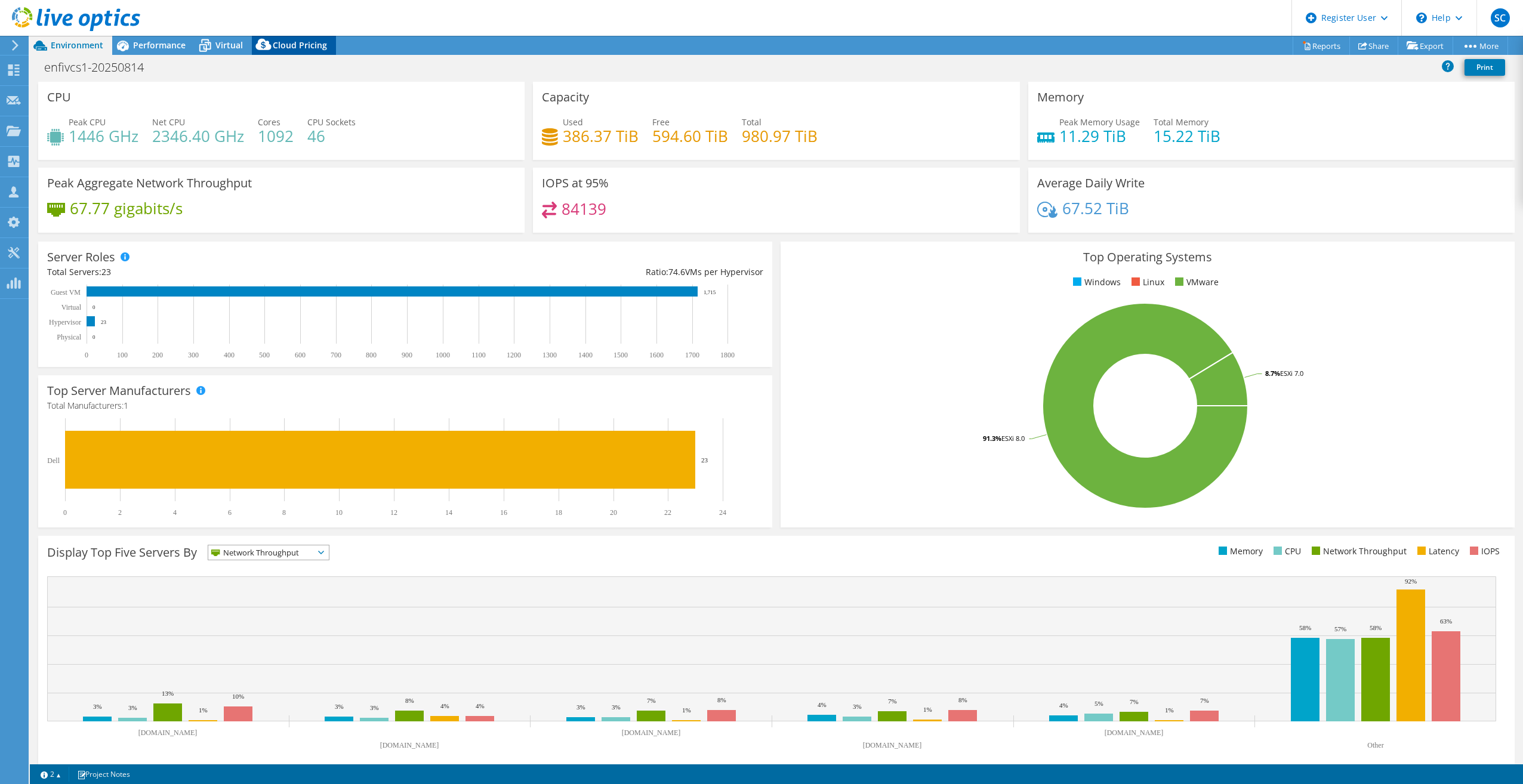
click at [300, 42] on span "Cloud Pricing" at bounding box center [299, 45] width 55 height 11
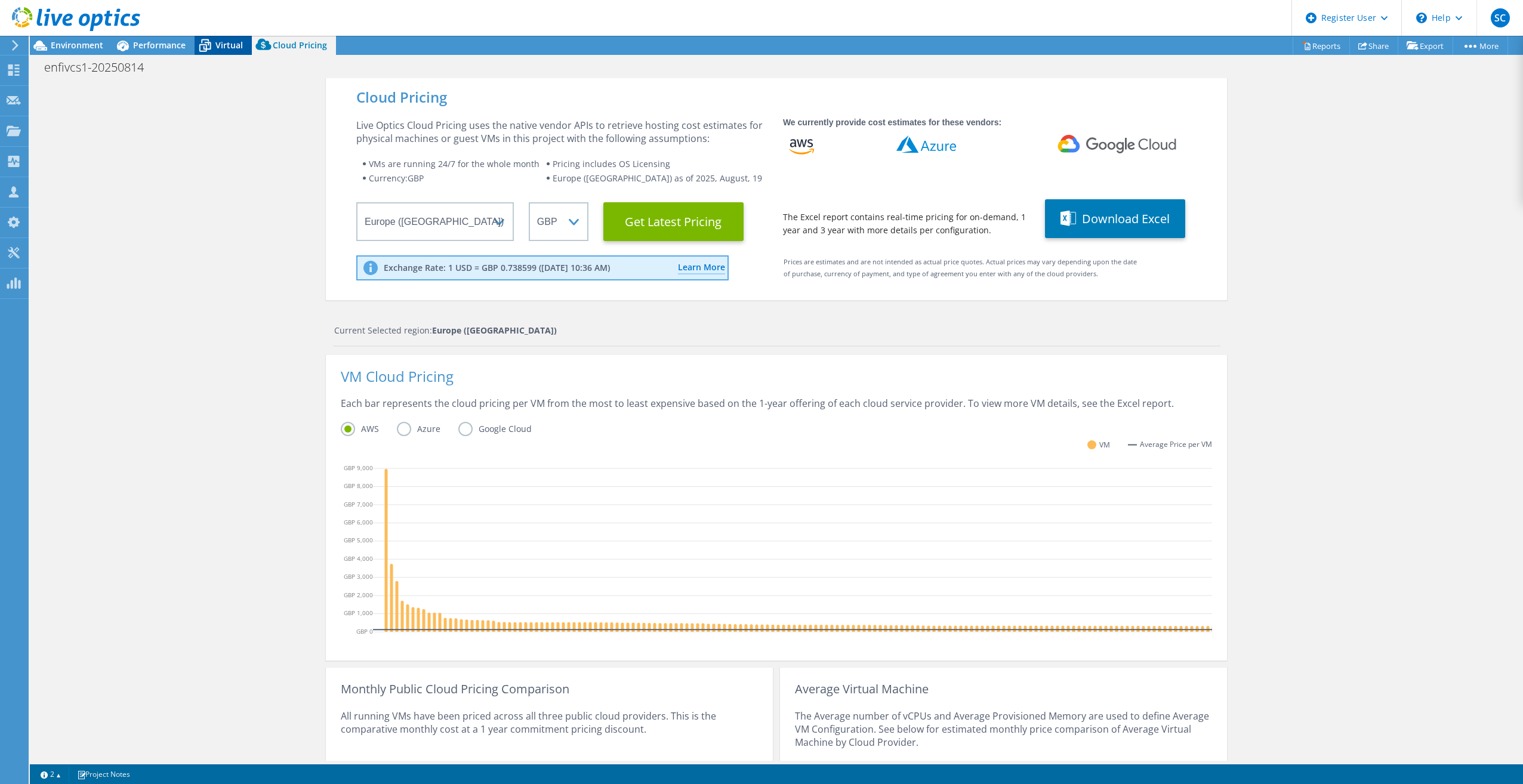
click at [234, 48] on span "Virtual" at bounding box center [229, 45] width 28 height 11
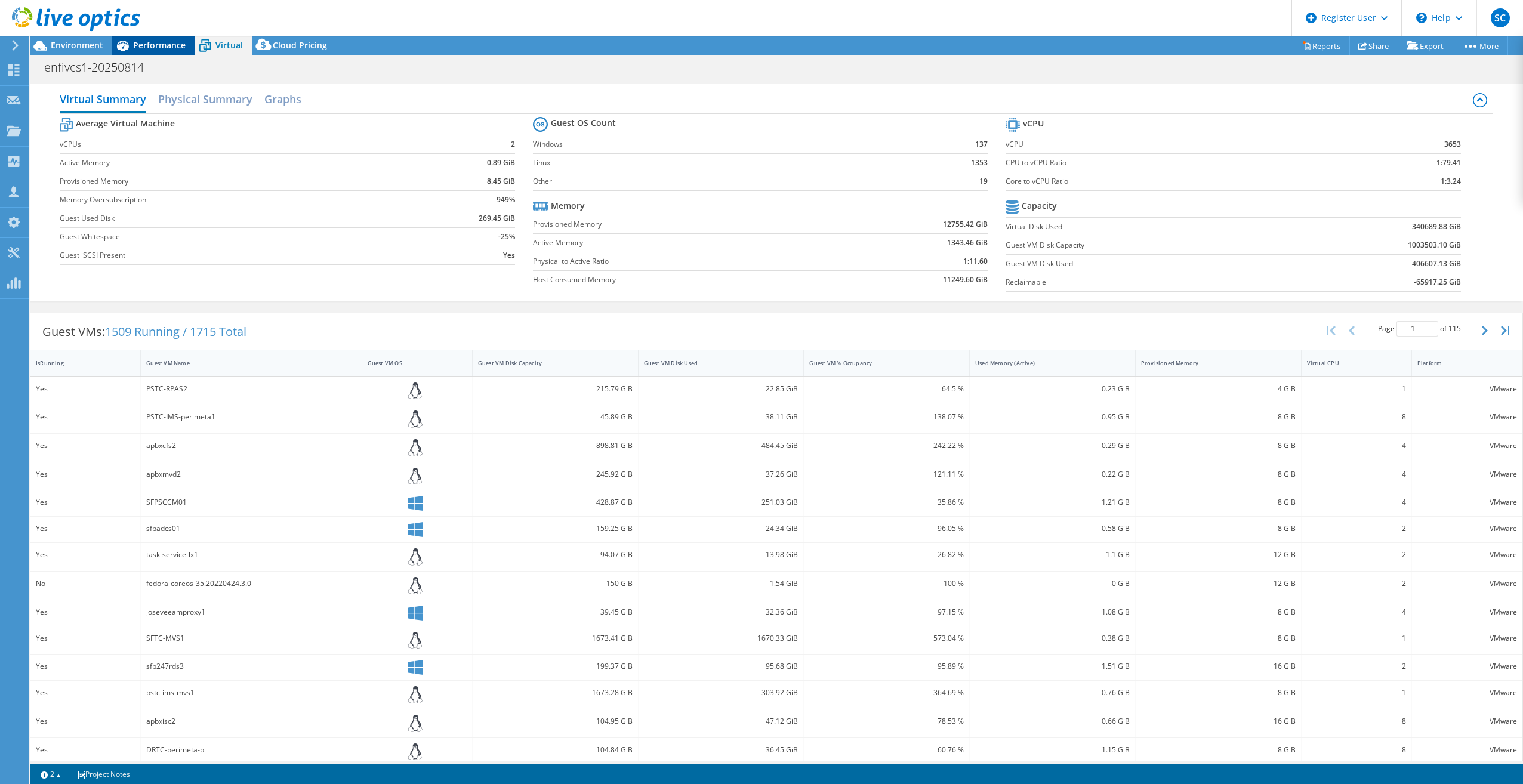
click at [158, 48] on span "Performance" at bounding box center [159, 45] width 53 height 11
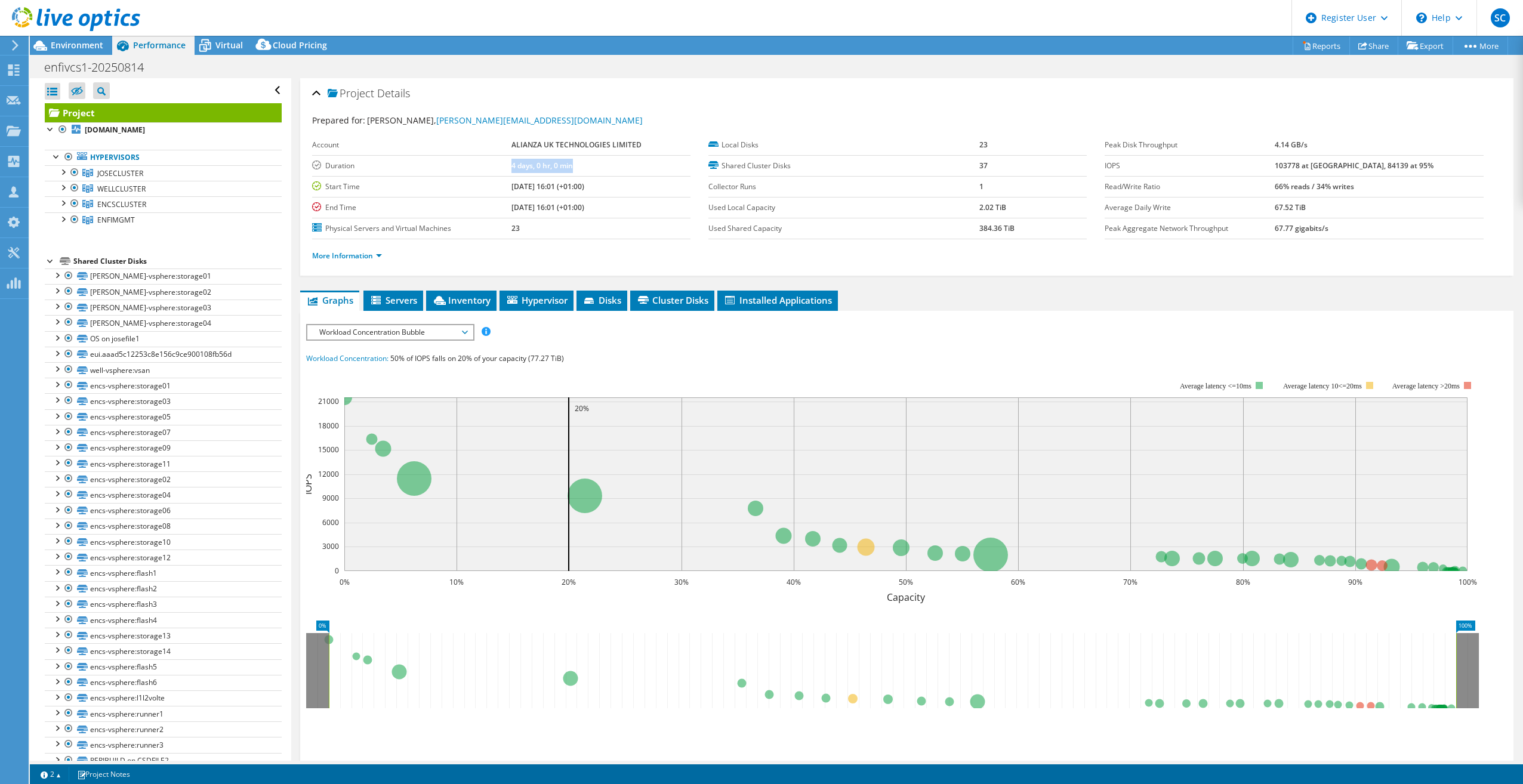
drag, startPoint x: 511, startPoint y: 164, endPoint x: 575, endPoint y: 170, distance: 64.3
click at [575, 170] on tr "Duration 4 days, 0 hr, 0 min" at bounding box center [501, 165] width 378 height 21
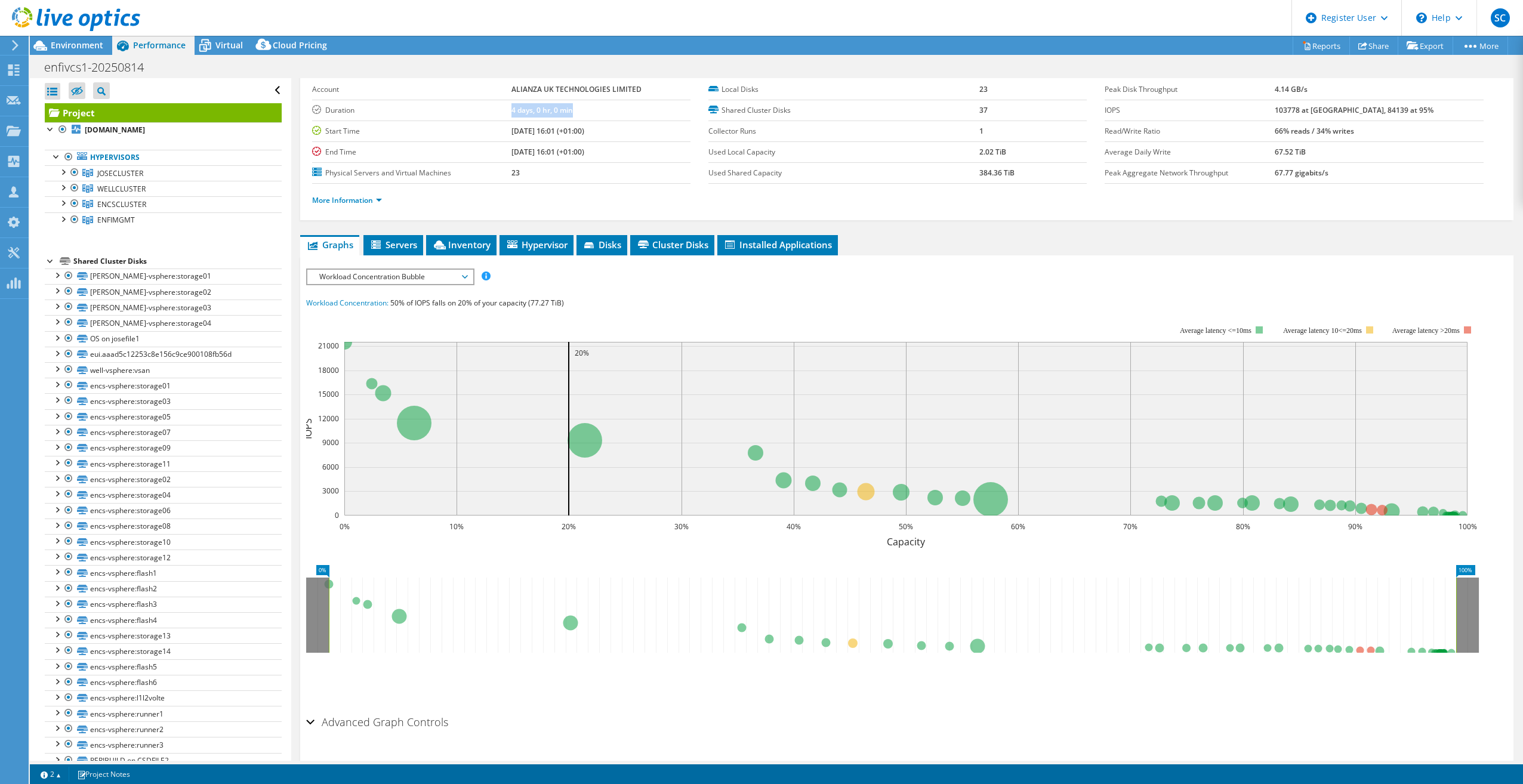
scroll to position [87, 0]
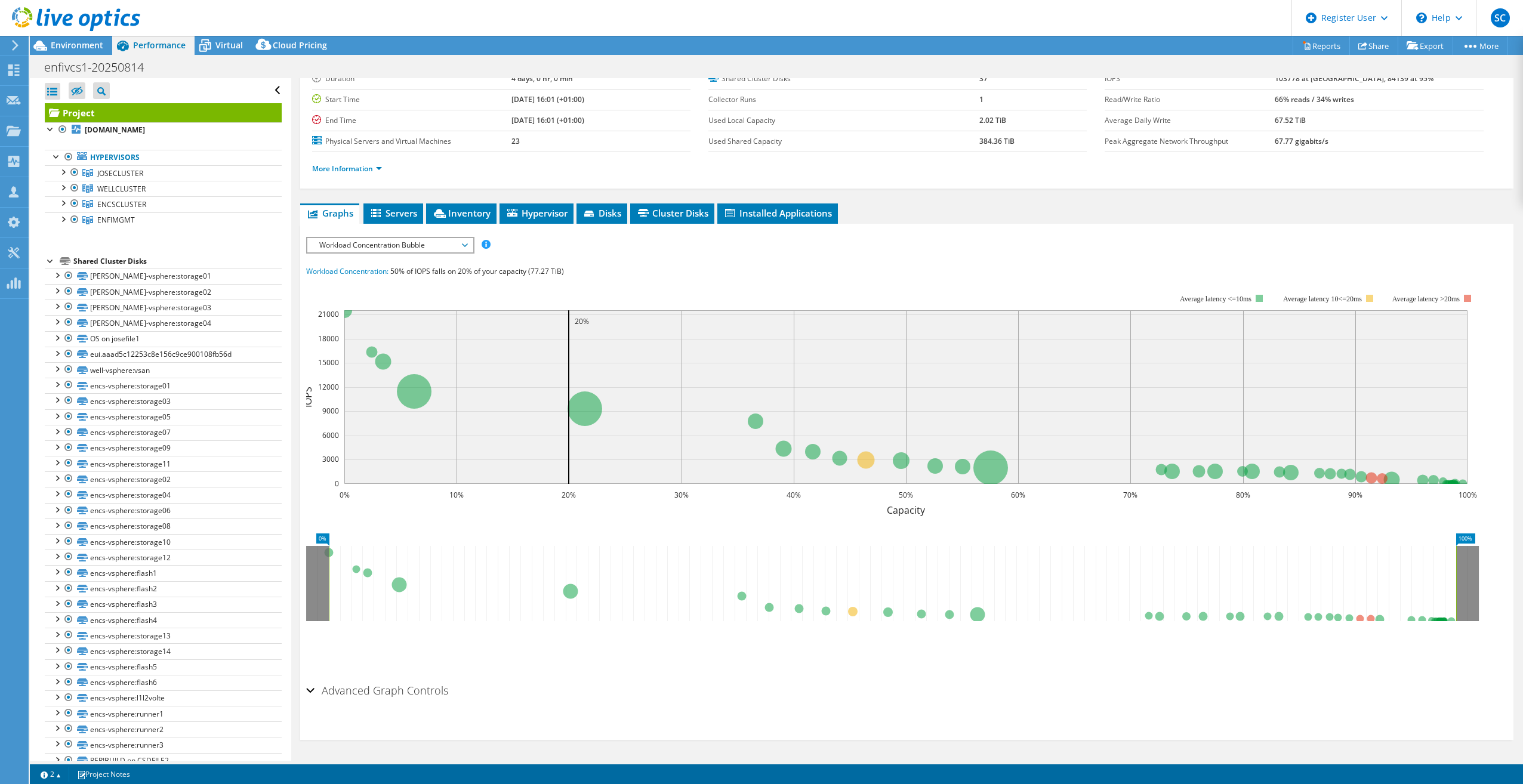
click at [405, 238] on span "Workload Concentration Bubble" at bounding box center [389, 245] width 153 height 15
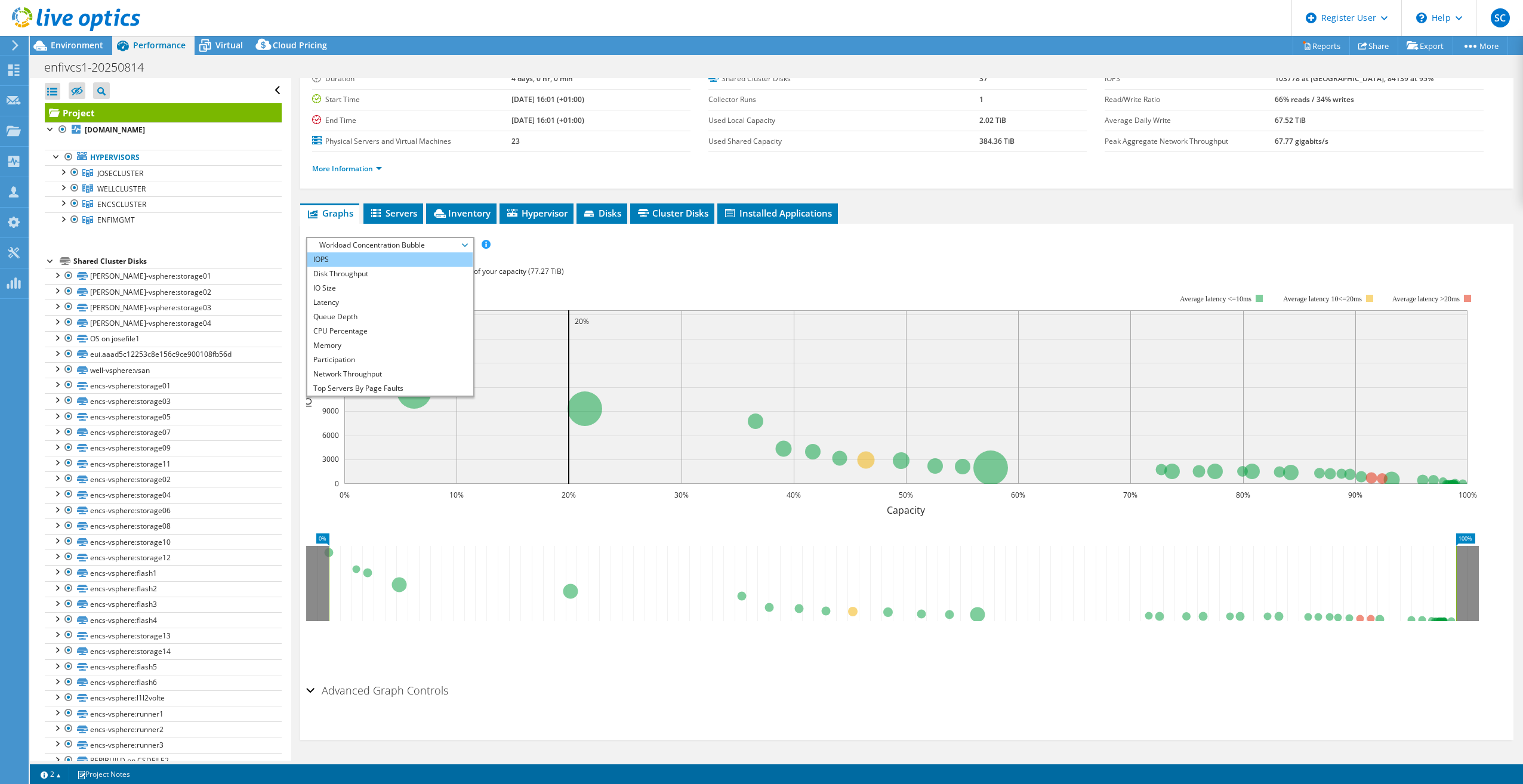
click at [361, 260] on li "IOPS" at bounding box center [389, 260] width 165 height 15
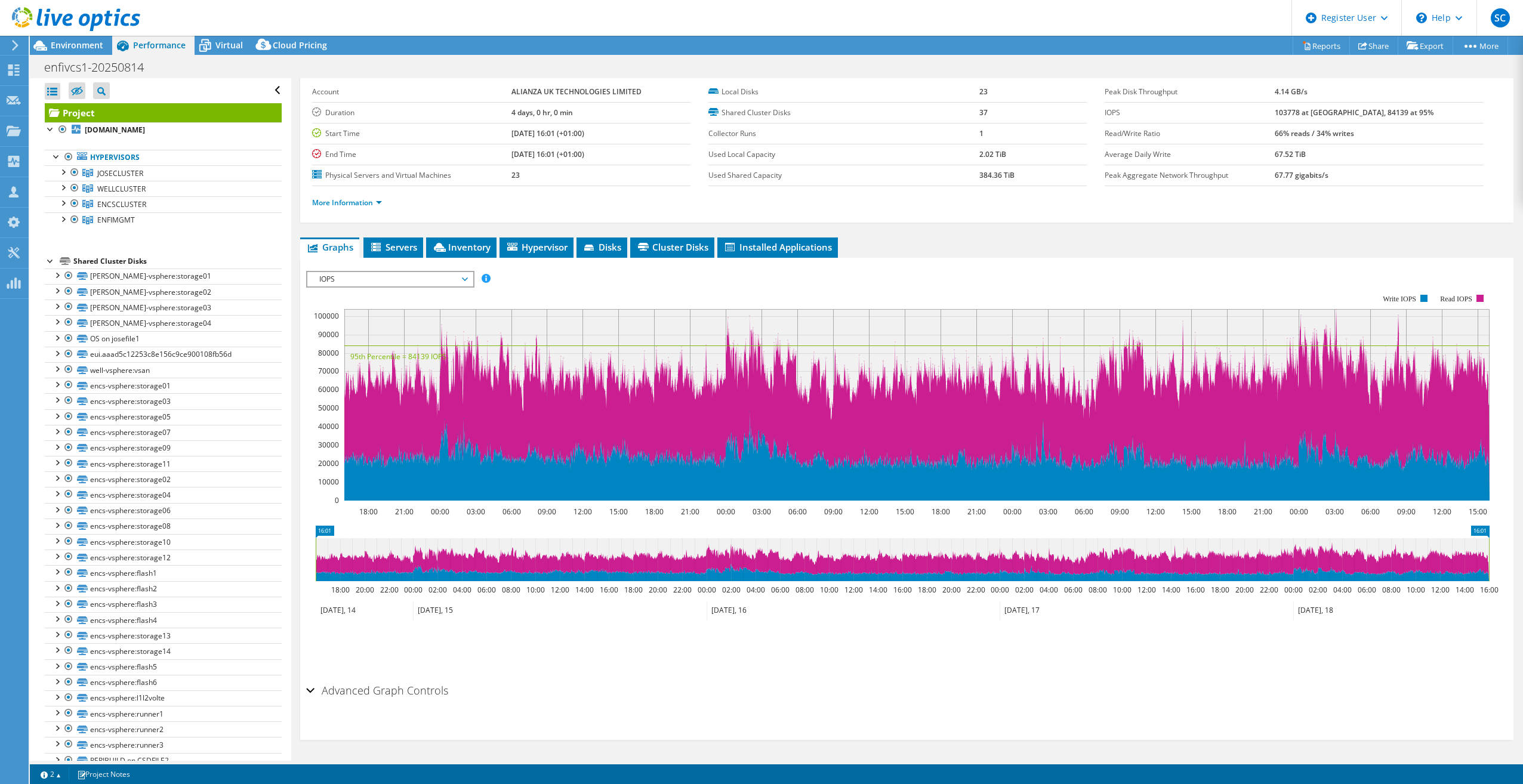
scroll to position [0, 0]
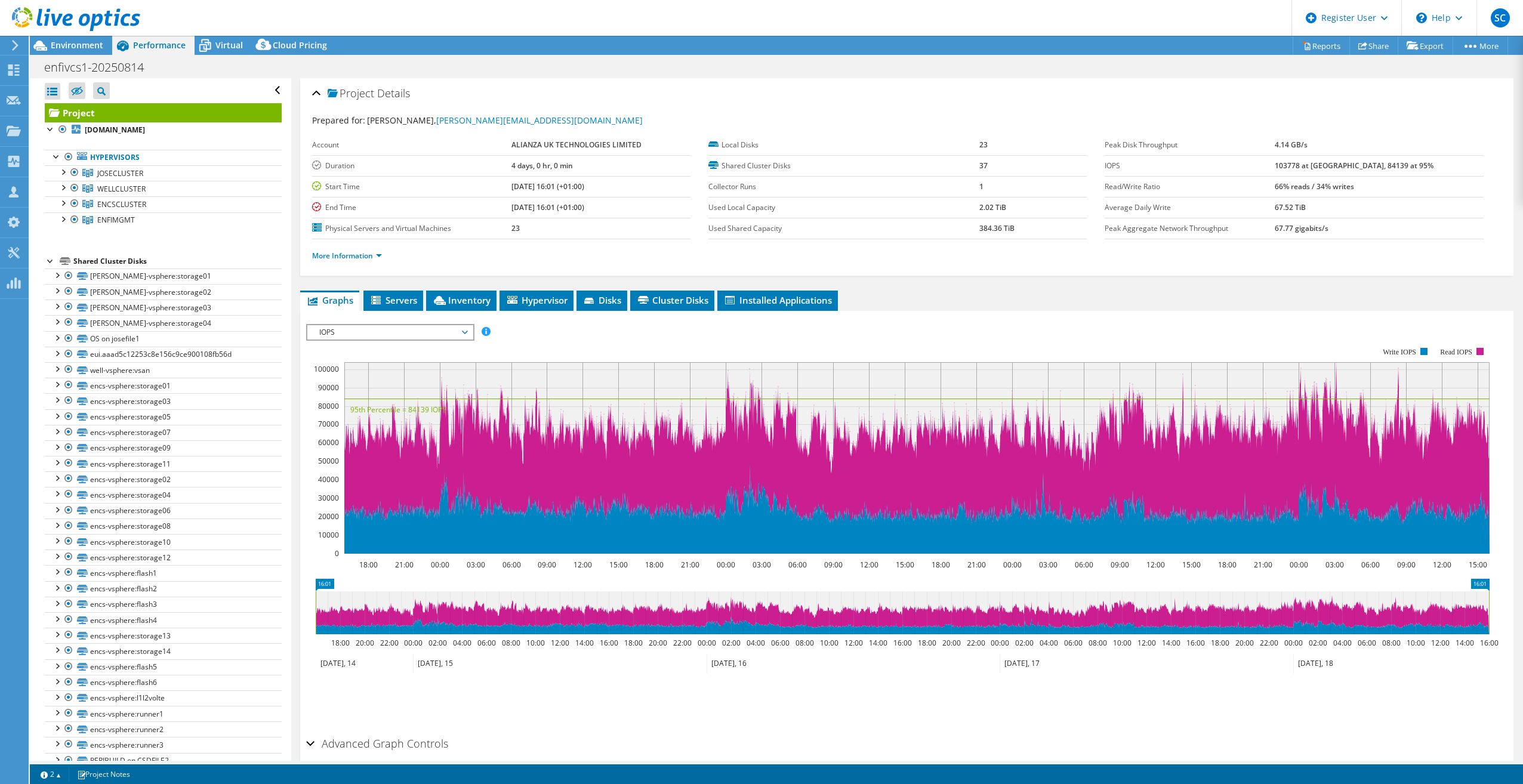
click at [419, 333] on span "IOPS" at bounding box center [389, 332] width 153 height 15
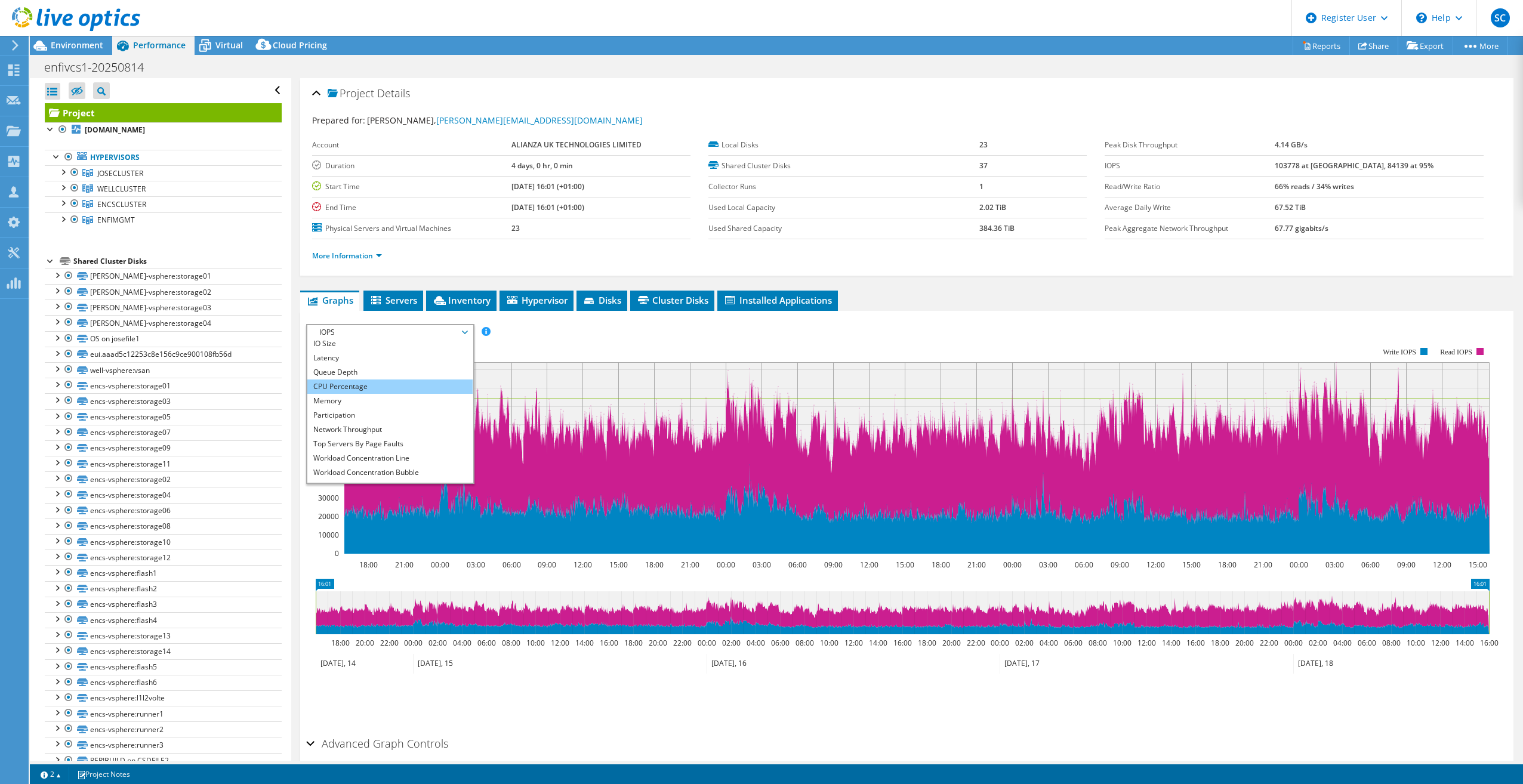
scroll to position [43, 0]
click at [398, 416] on li "Network Throughput" at bounding box center [389, 418] width 165 height 15
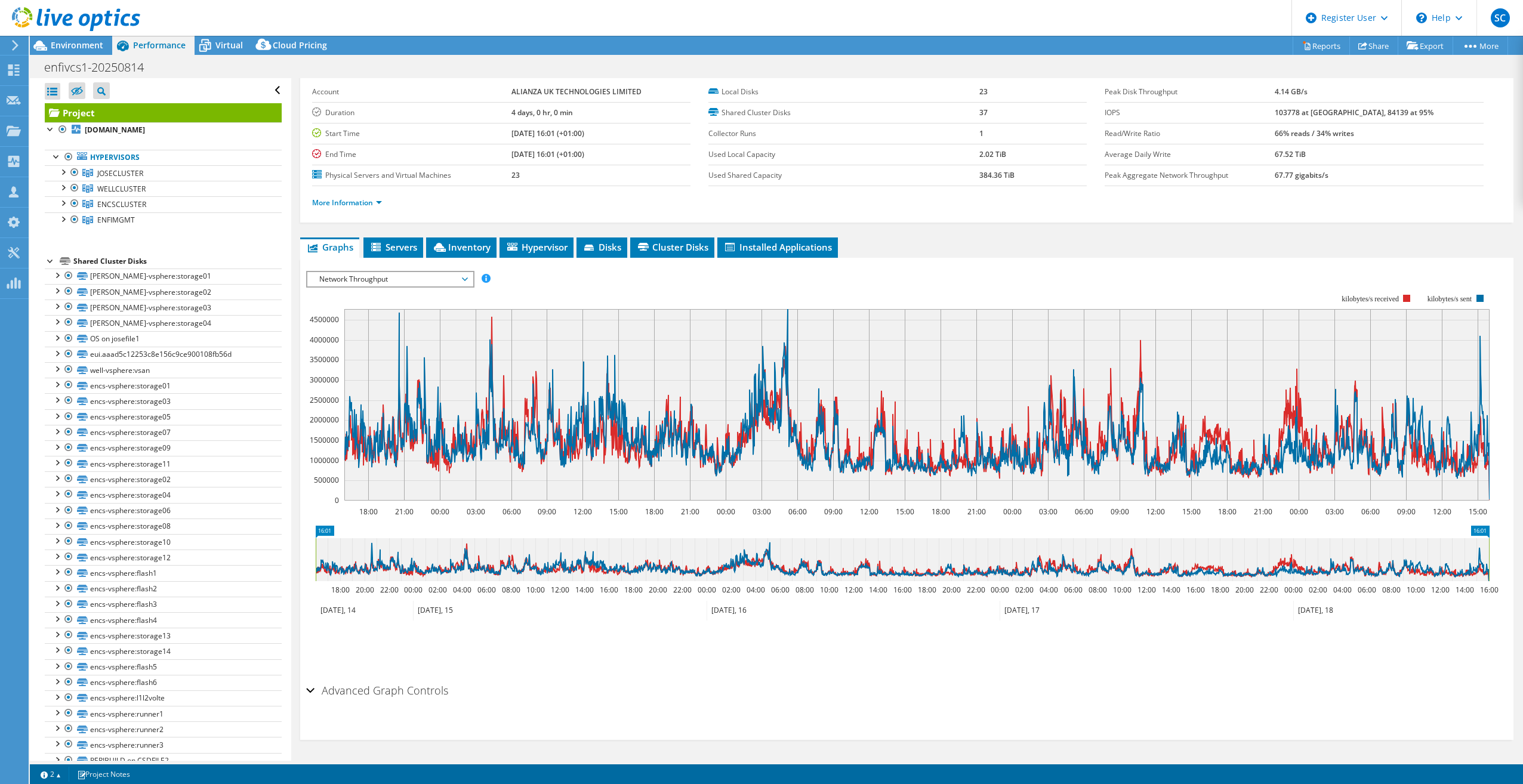
scroll to position [0, 0]
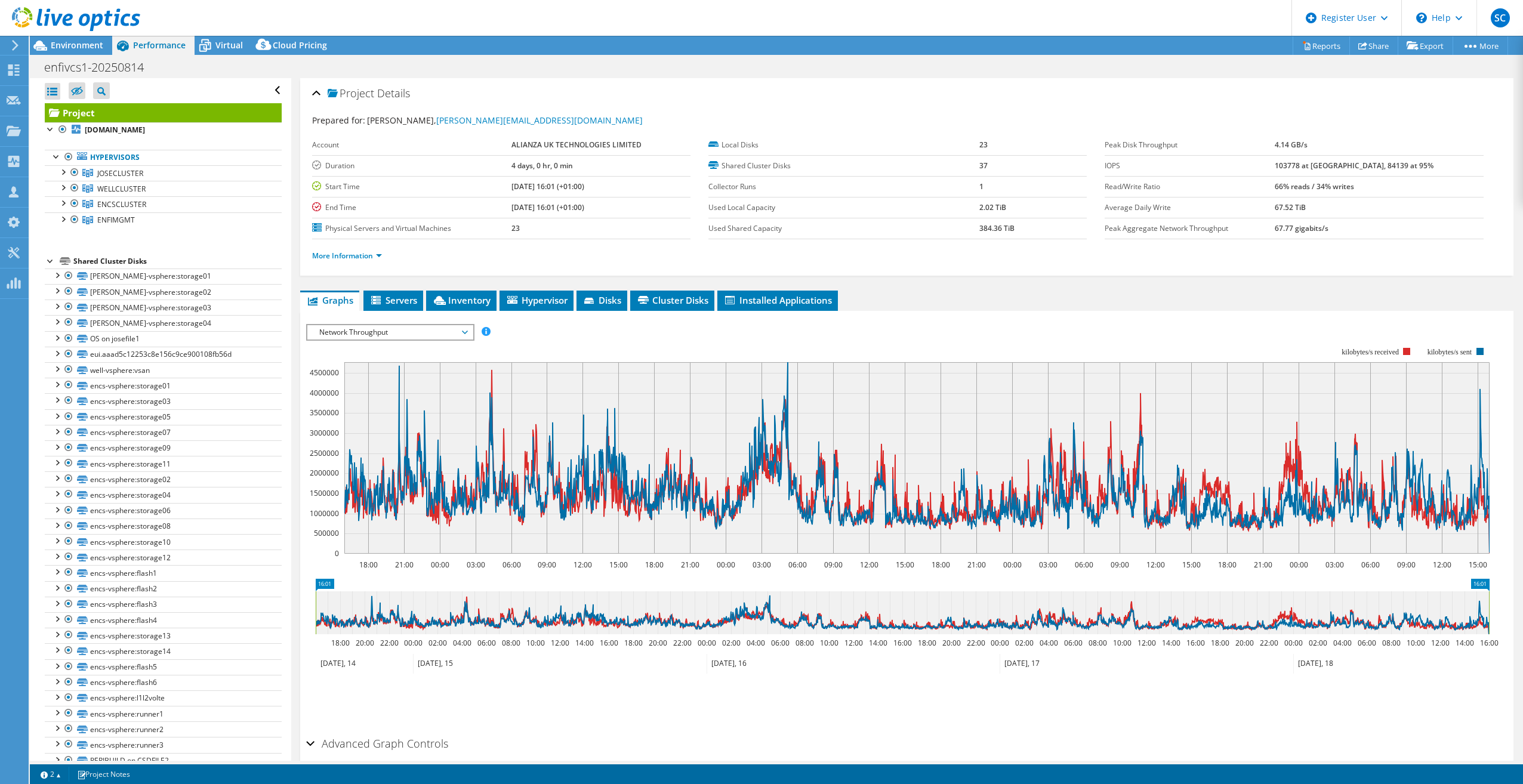
click at [298, 55] on div "enfivcs1-20250814 Print" at bounding box center [776, 66] width 1494 height 23
click at [295, 49] on span "Cloud Pricing" at bounding box center [299, 45] width 55 height 11
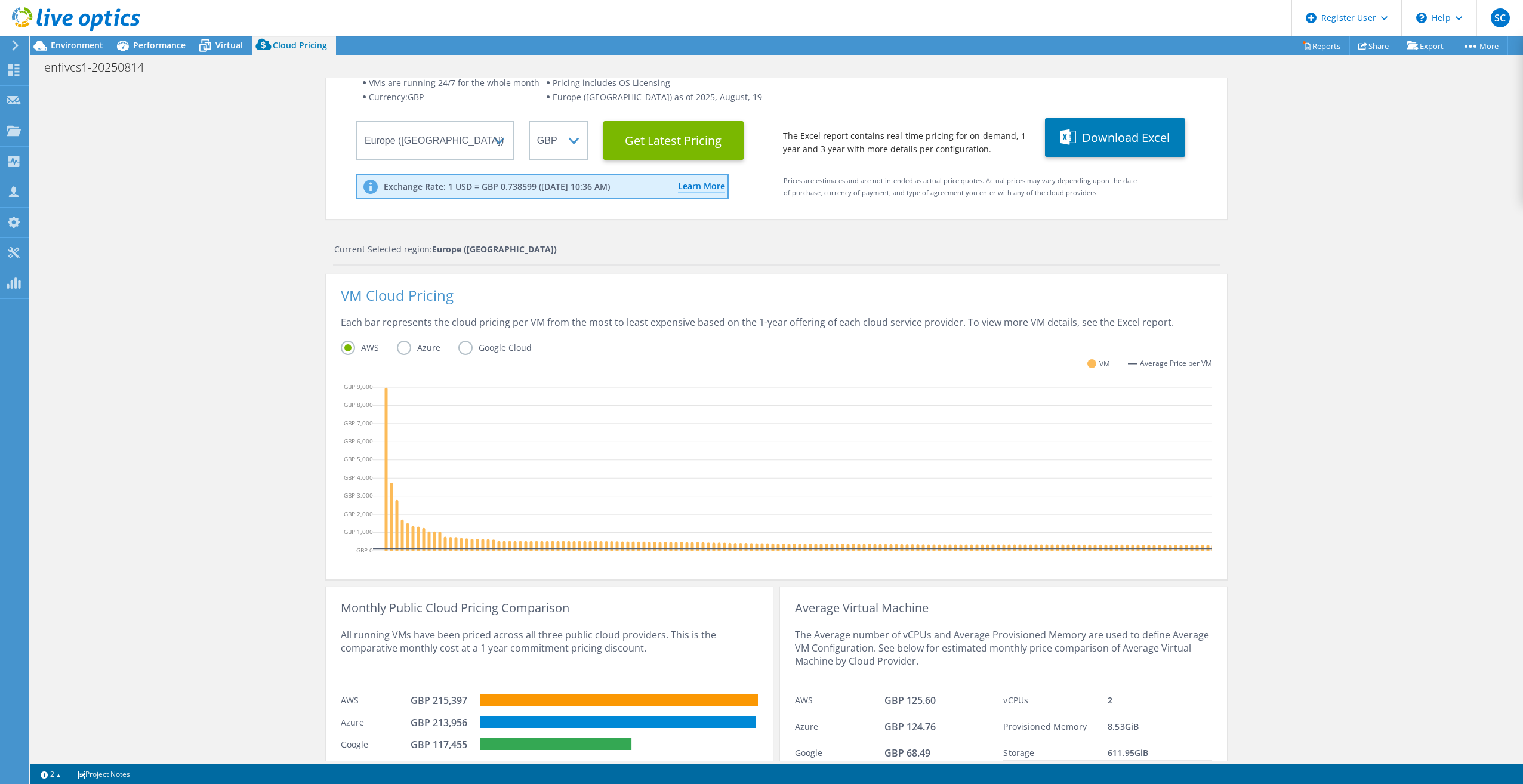
scroll to position [139, 0]
